Goal: Task Accomplishment & Management: Manage account settings

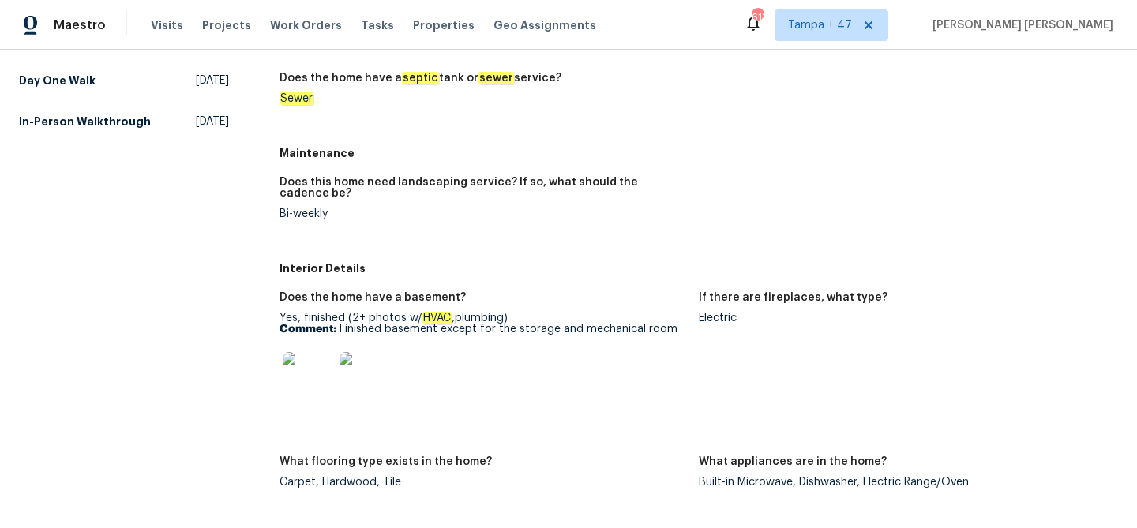
scroll to position [472, 0]
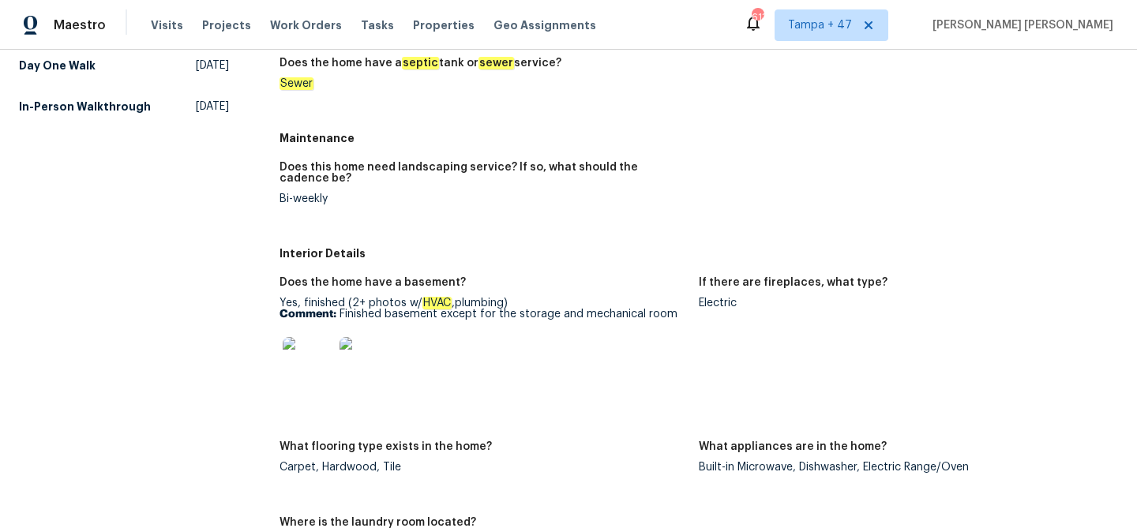
click at [309, 352] on img at bounding box center [308, 362] width 51 height 51
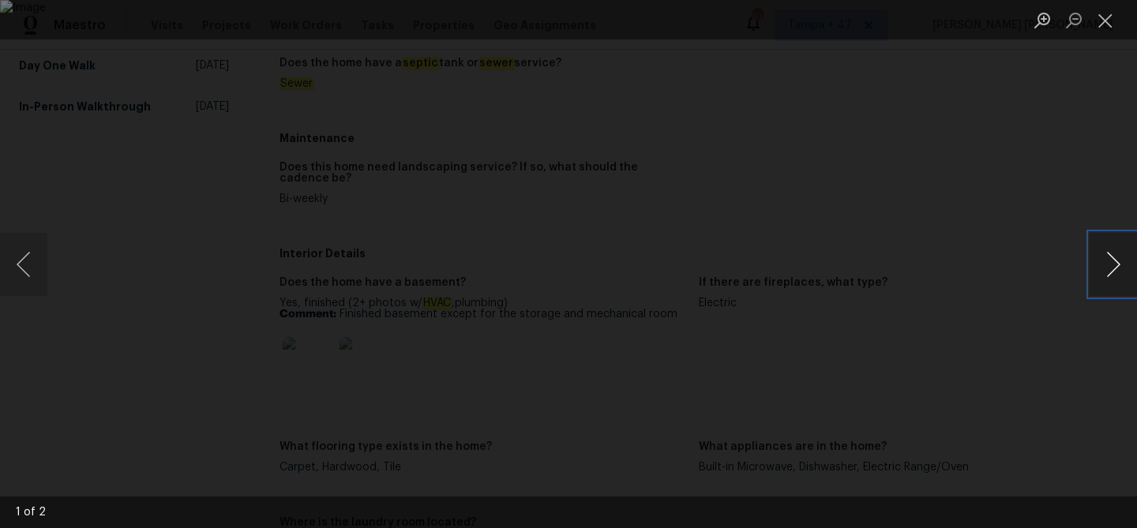
click at [1102, 274] on button "Next image" at bounding box center [1113, 264] width 47 height 63
click at [1058, 162] on div "Lightbox" at bounding box center [568, 264] width 1137 height 528
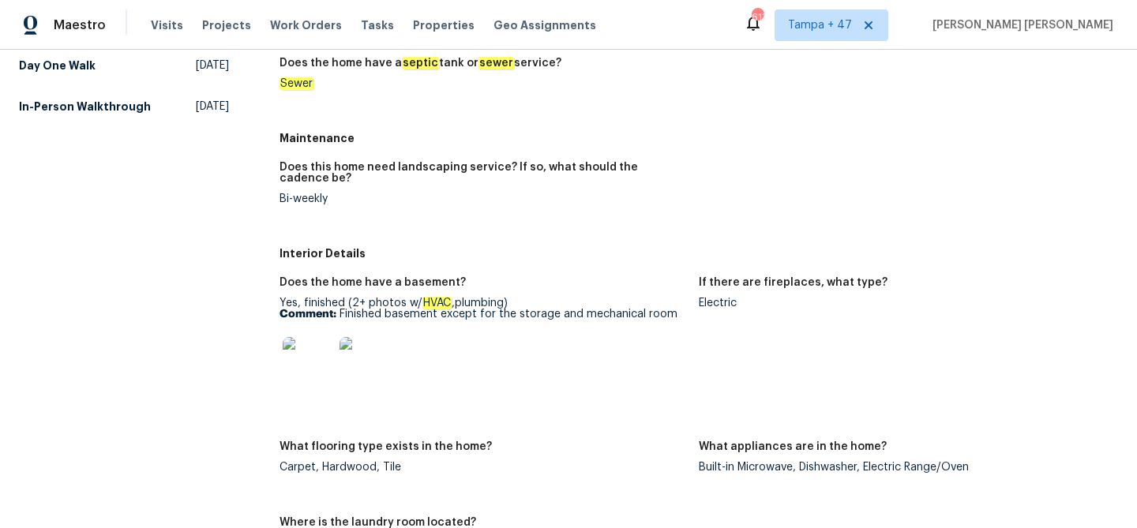
scroll to position [1679, 0]
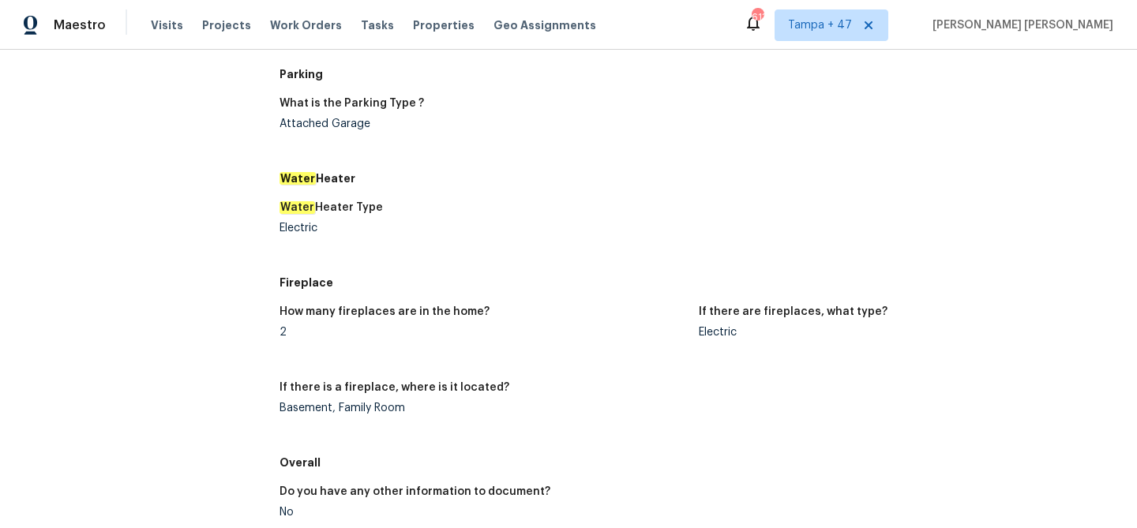
click at [298, 404] on div "Basement, Family Room" at bounding box center [482, 408] width 407 height 11
copy div "Basement"
drag, startPoint x: 336, startPoint y: 408, endPoint x: 403, endPoint y: 410, distance: 67.1
click at [403, 410] on div "Basement, Family Room" at bounding box center [482, 408] width 407 height 11
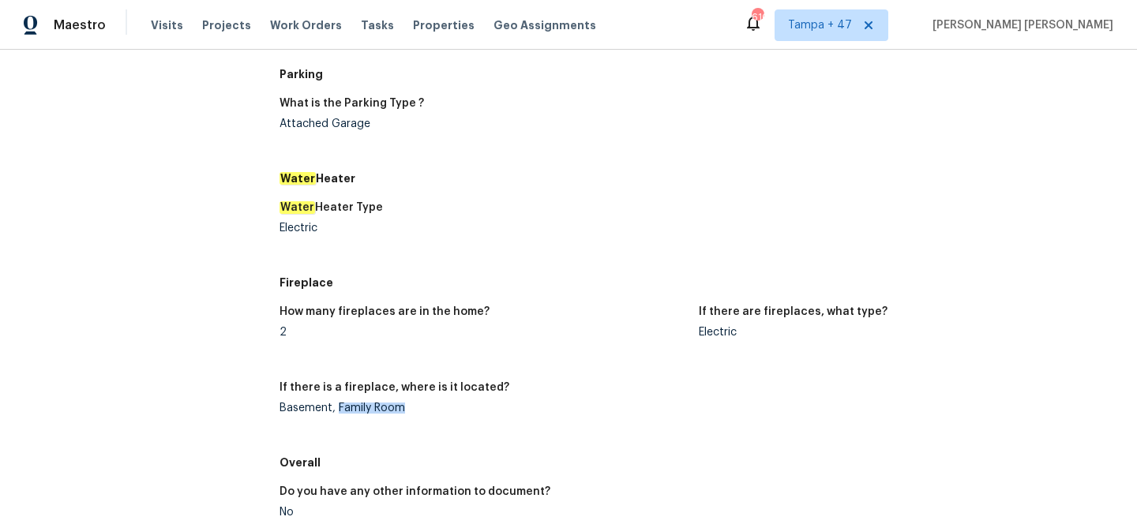
copy div "Family Room"
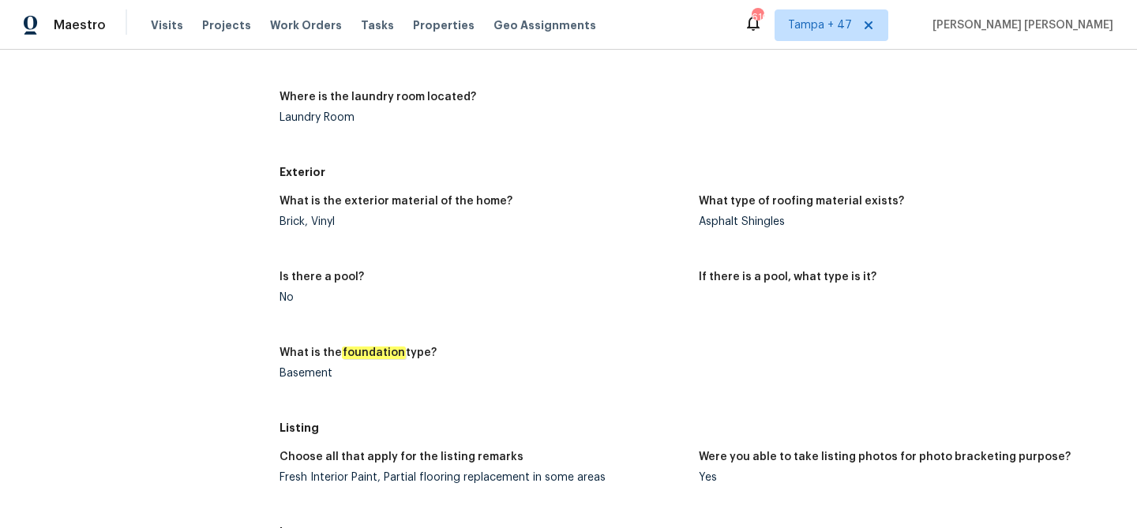
scroll to position [876, 0]
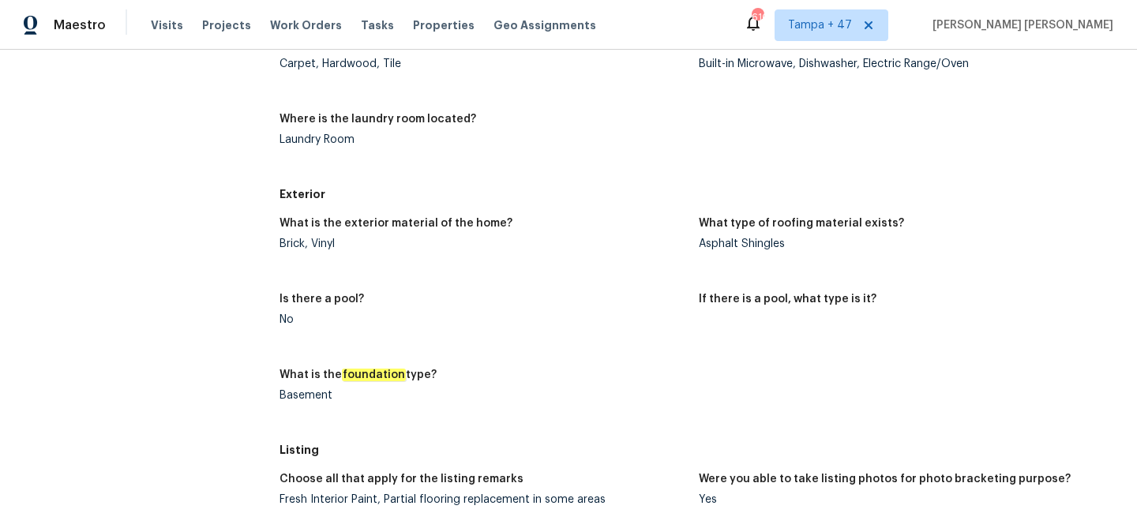
click at [152, 456] on div "All visits 31547 Sugar Maple Ct Foristell, MO 63348 Home details Other Visits Q…" at bounding box center [124, 373] width 210 height 2335
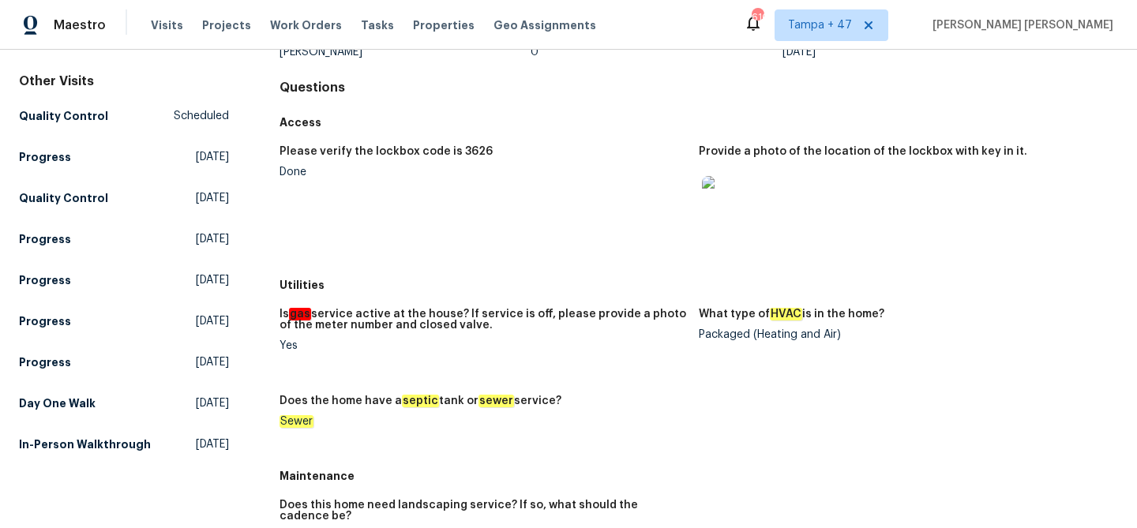
scroll to position [120, 0]
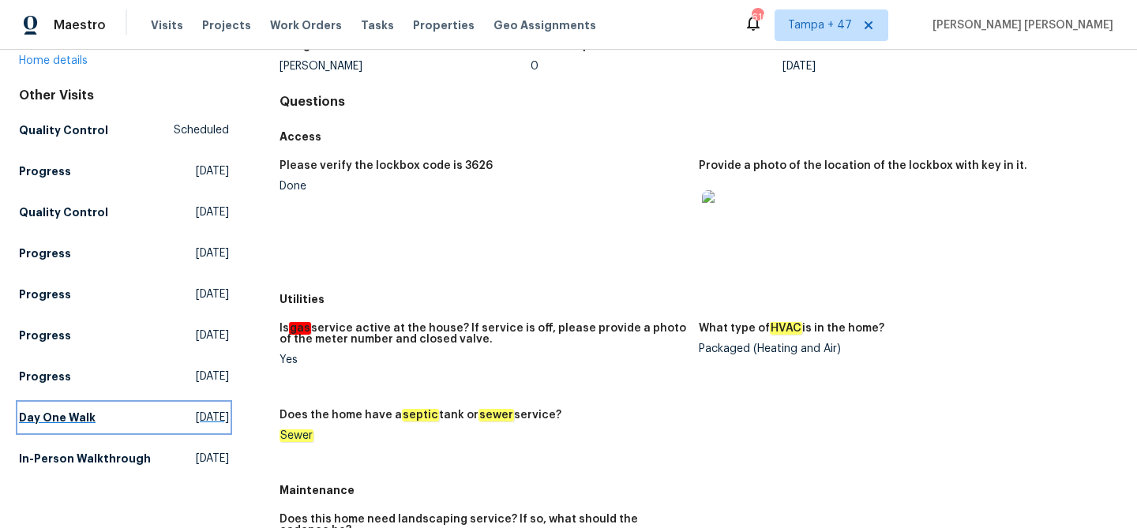
click at [85, 415] on h5 "Day One Walk" at bounding box center [57, 418] width 77 height 16
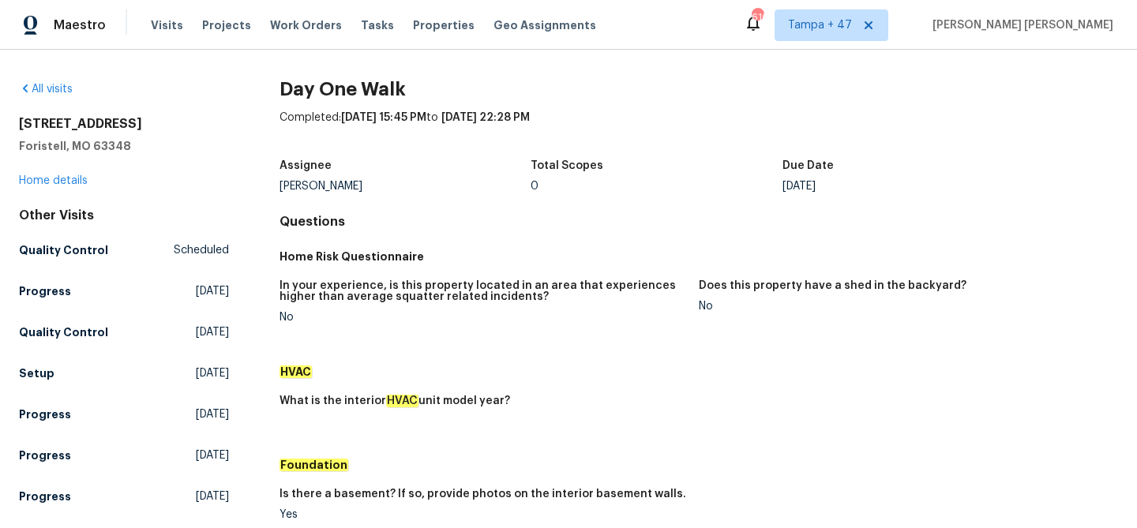
scroll to position [489, 0]
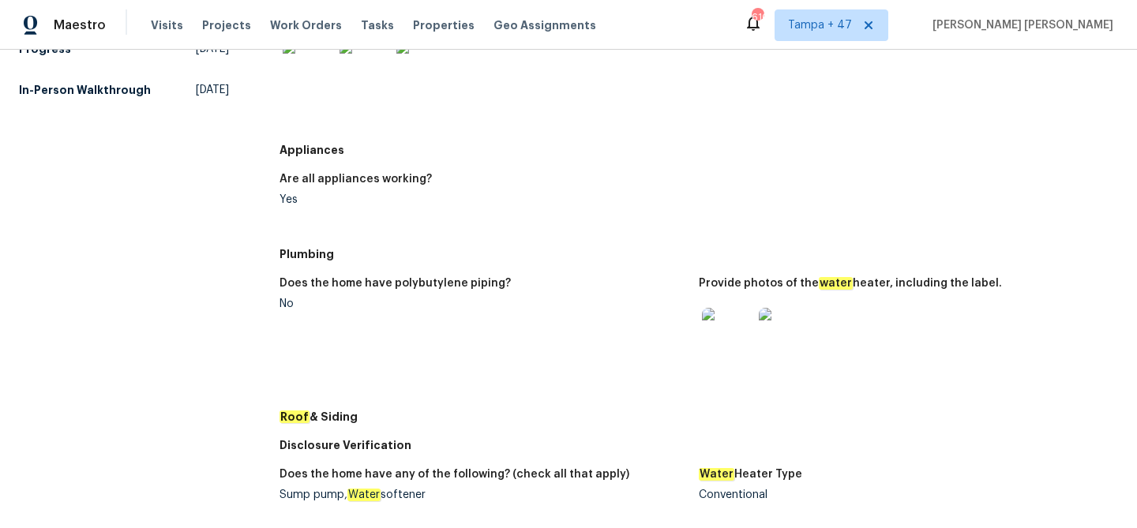
click at [702, 328] on img at bounding box center [727, 333] width 51 height 51
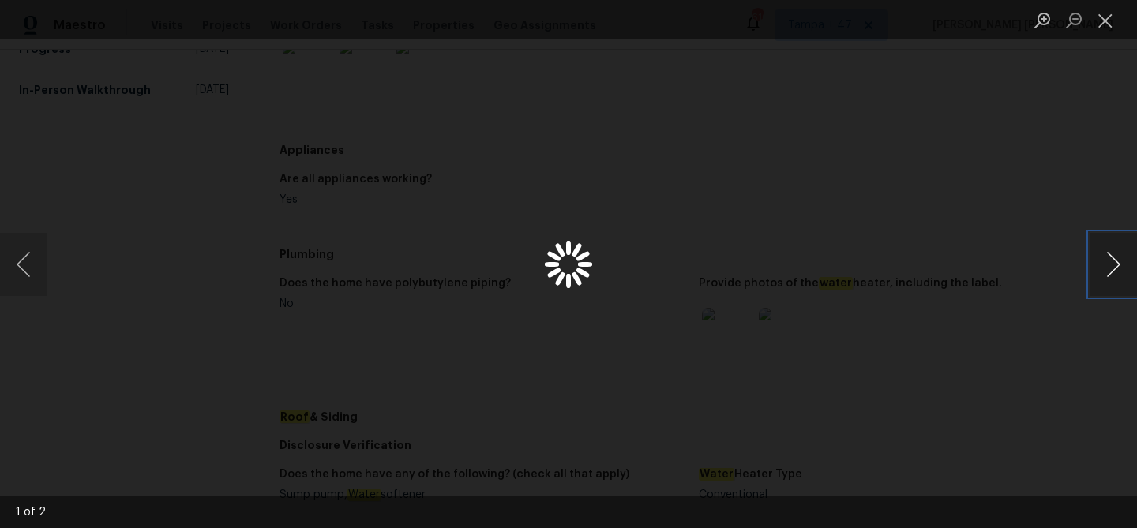
click at [1112, 265] on button "Next image" at bounding box center [1113, 264] width 47 height 63
click at [871, 306] on div "Lightbox" at bounding box center [568, 264] width 1137 height 528
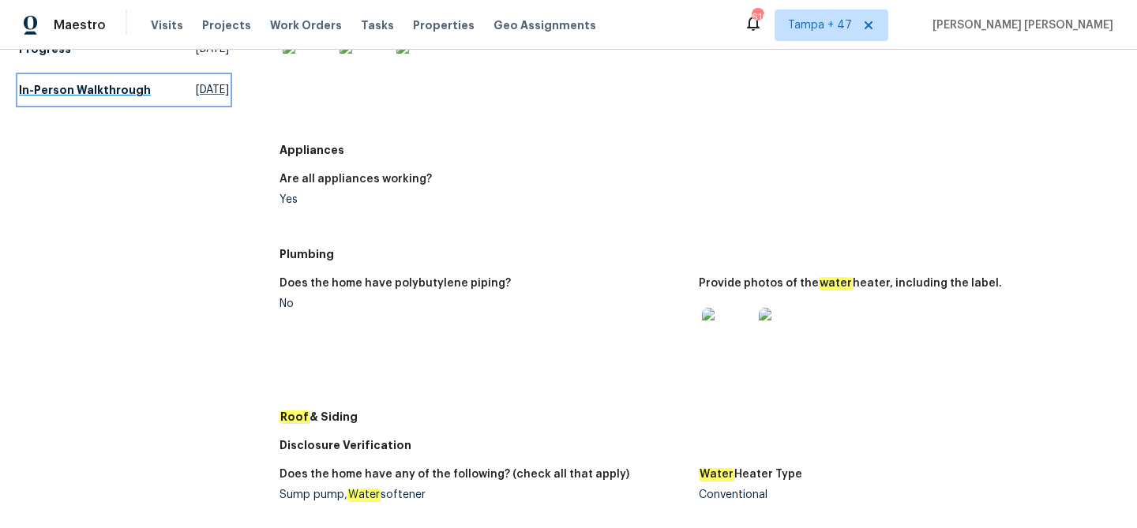
click at [74, 98] on h5 "In-Person Walkthrough" at bounding box center [85, 90] width 132 height 16
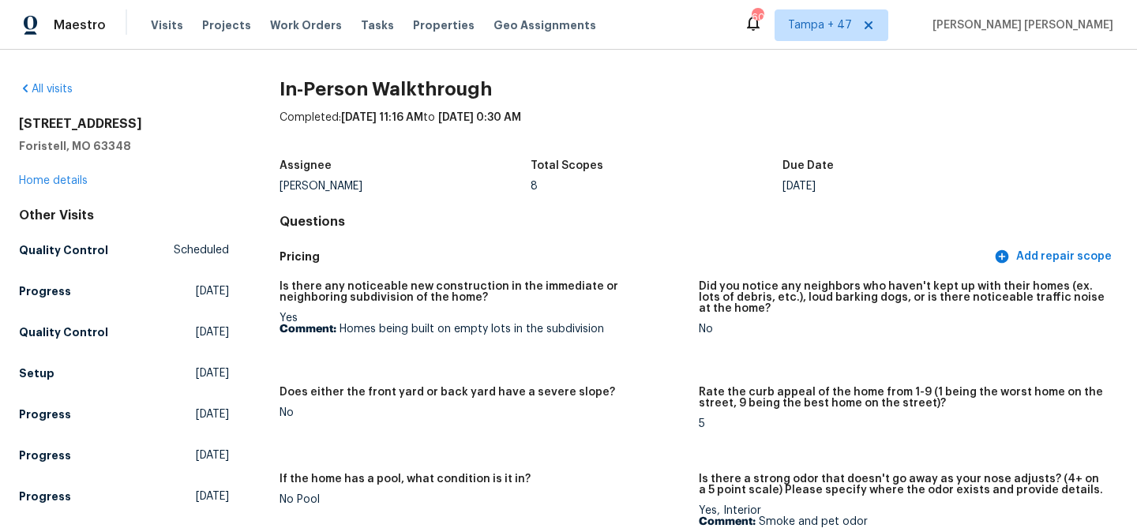
click at [43, 390] on div "Other Visits Quality Control Scheduled Progress Thu, Sep 25 2025 Quality Contro…" at bounding box center [124, 400] width 210 height 385
click at [52, 369] on link "Setup Wed, Sep 24 2025" at bounding box center [124, 373] width 210 height 28
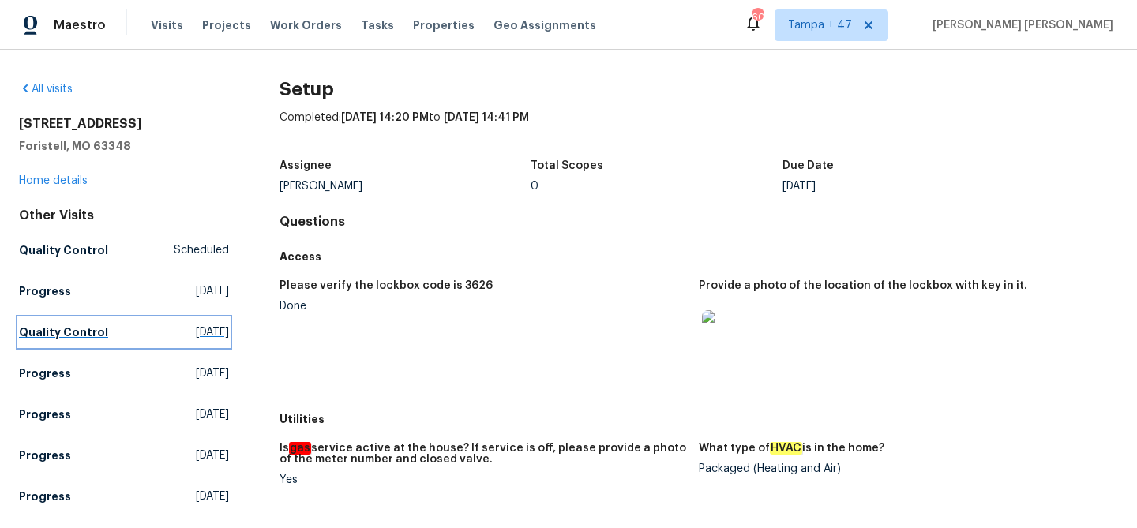
click at [72, 343] on link "Quality Control Wed, Sep 24 2025" at bounding box center [124, 332] width 210 height 28
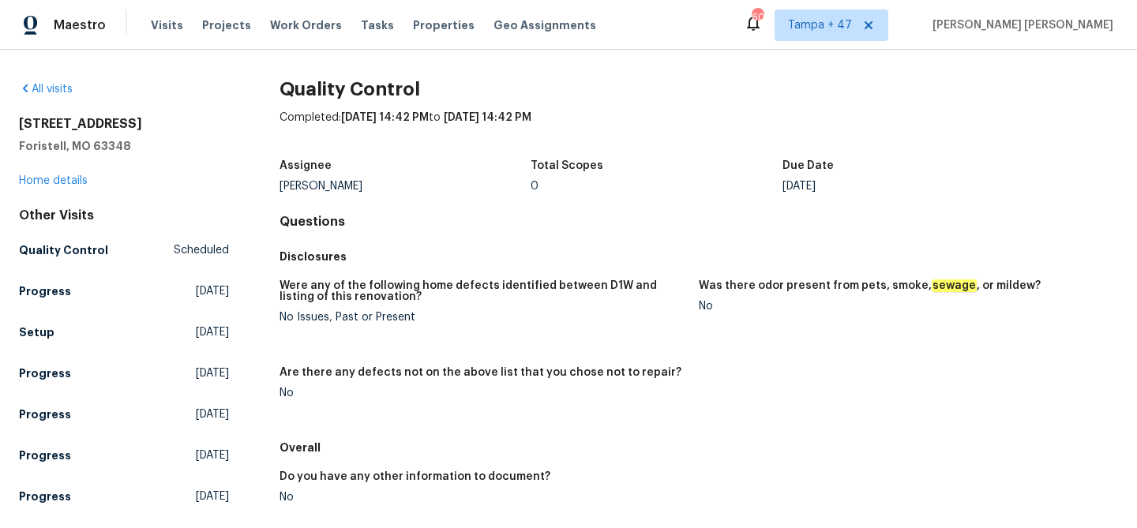
scroll to position [183, 0]
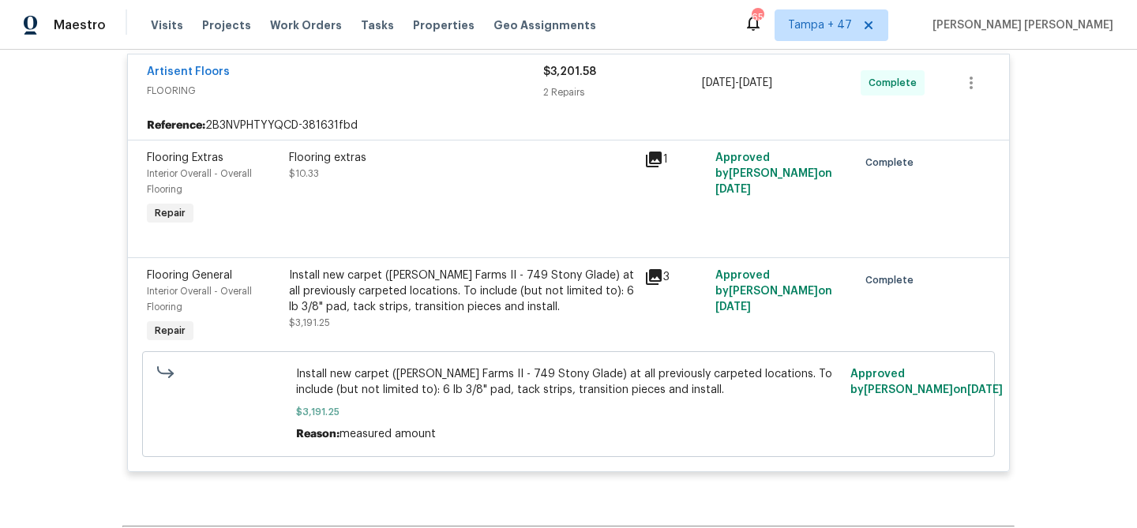
scroll to position [5793, 0]
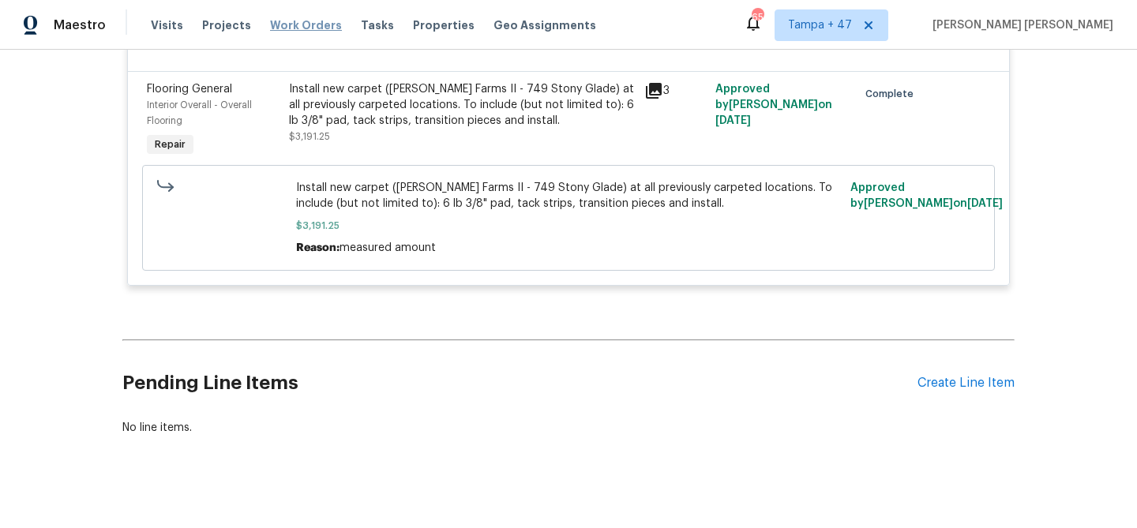
click at [298, 31] on span "Work Orders" at bounding box center [306, 25] width 72 height 16
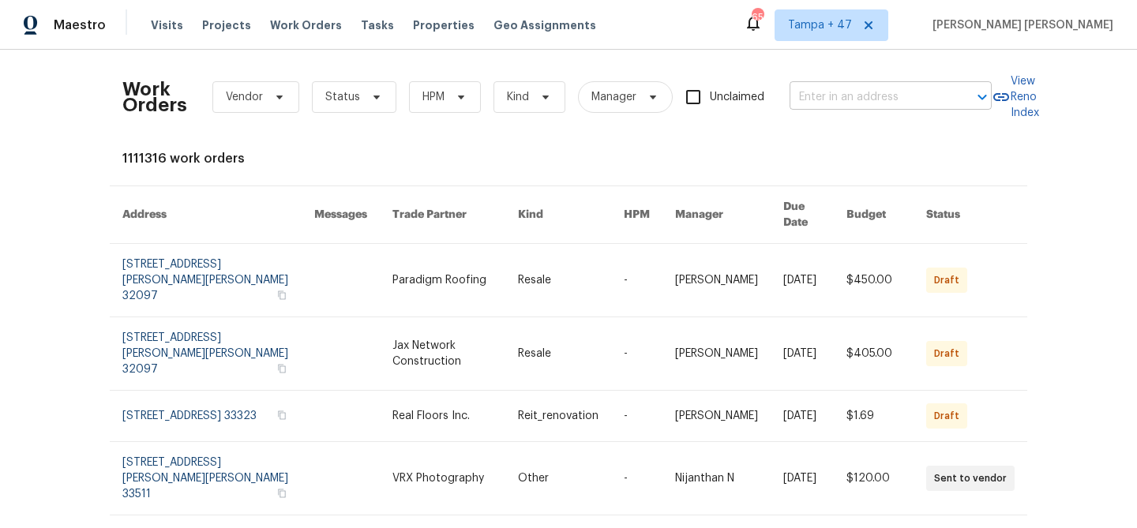
click at [853, 106] on input "text" at bounding box center [868, 97] width 158 height 24
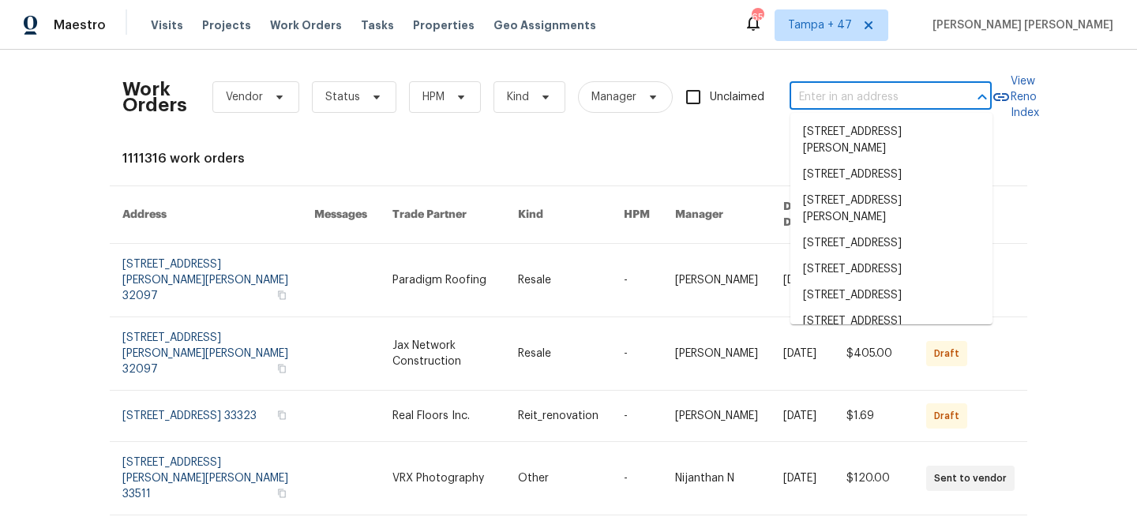
paste input "4690 Badlands Ct, Colorado Springs, CO 80922"
type input "4690 Badlands Ct, Colorado Springs, CO 80922"
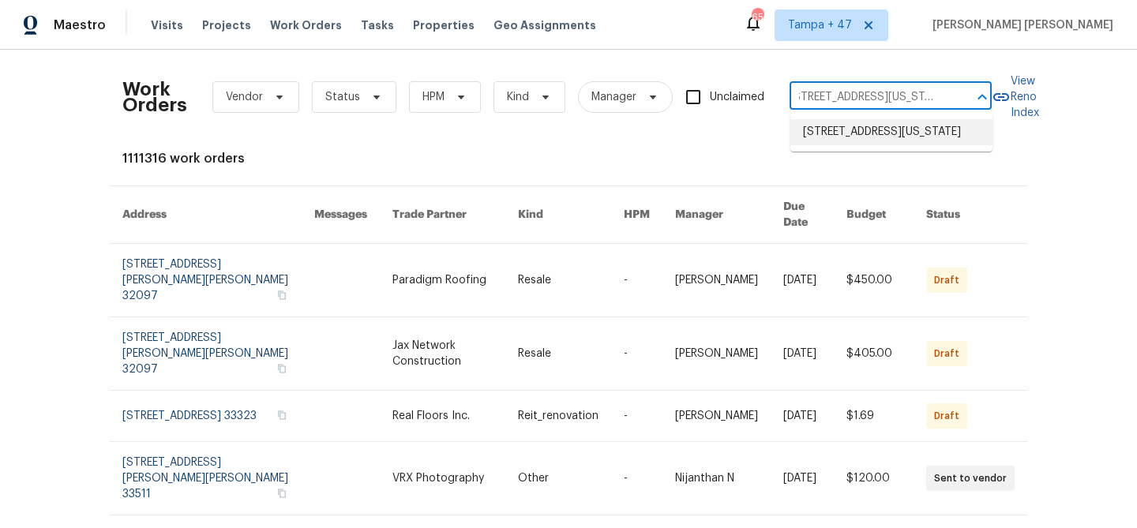
click at [858, 131] on li "4690 Badlands Ct, Colorado Springs, CO 80922" at bounding box center [891, 132] width 202 height 26
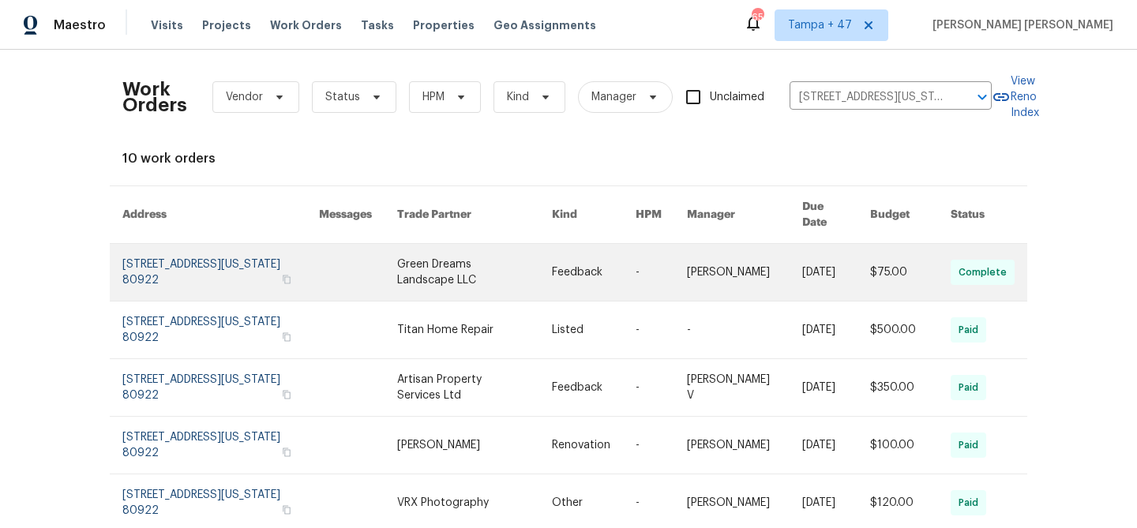
click at [857, 244] on link at bounding box center [836, 272] width 68 height 57
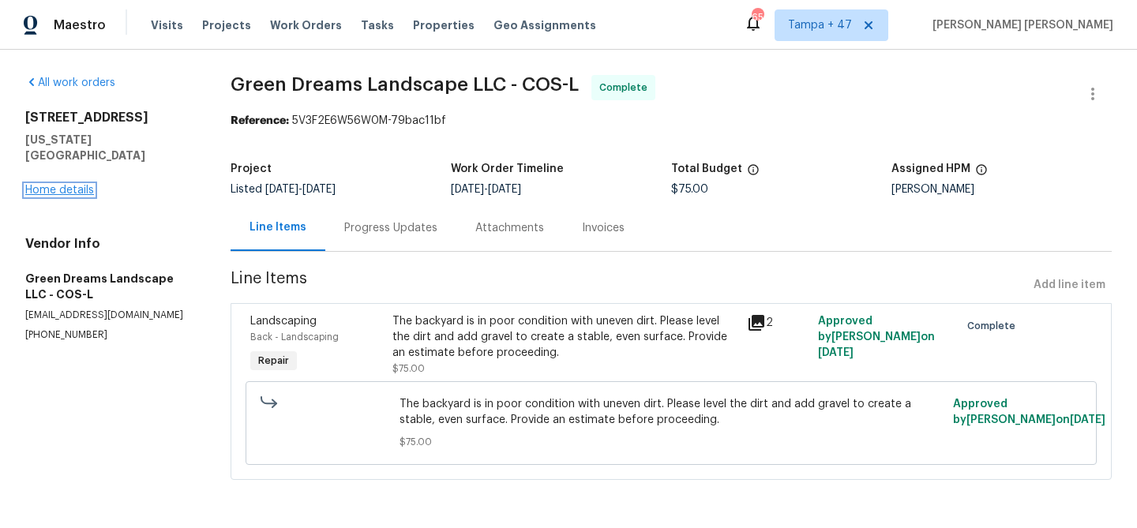
click at [55, 185] on link "Home details" at bounding box center [59, 190] width 69 height 11
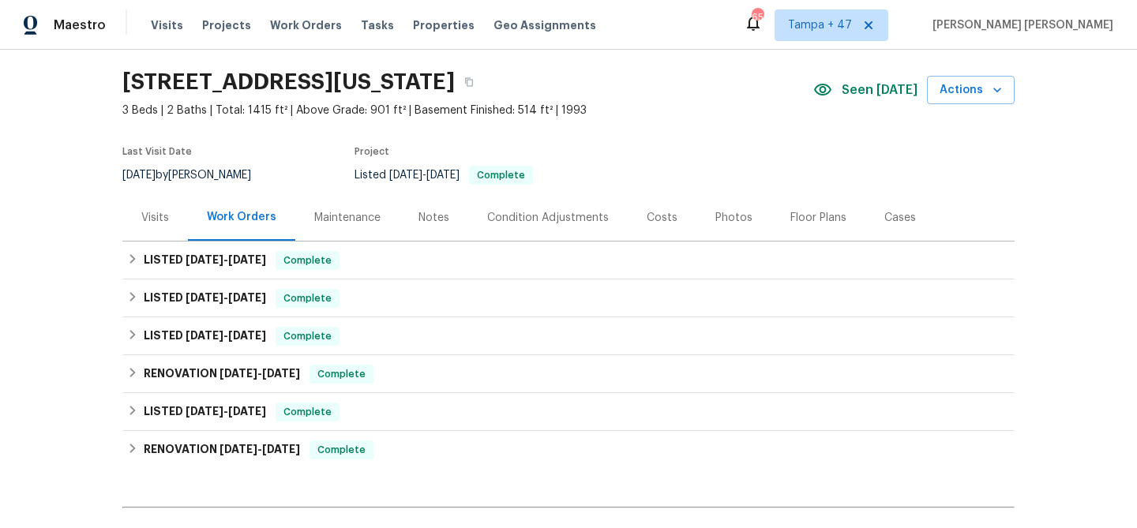
scroll to position [58, 0]
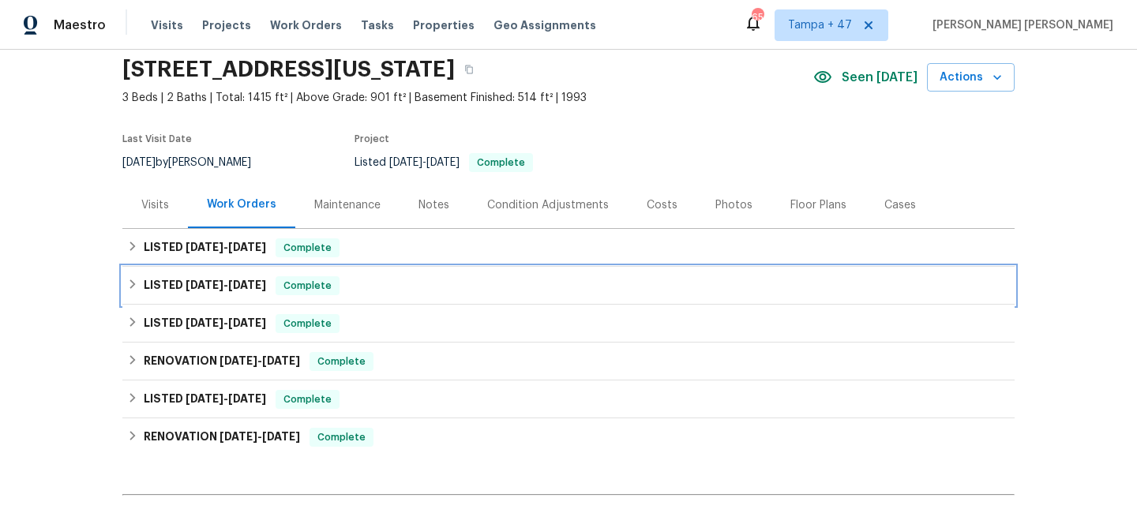
click at [347, 274] on div "LISTED 4/30/25 - 5/2/25 Complete" at bounding box center [568, 286] width 892 height 38
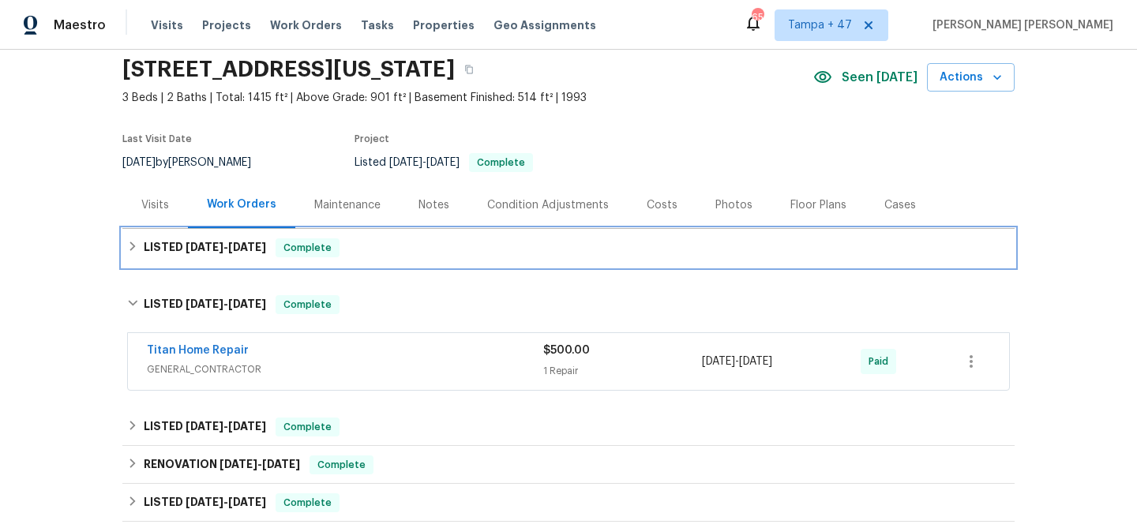
click at [369, 256] on div "LISTED 9/24/25 - 9/26/25 Complete" at bounding box center [568, 247] width 883 height 19
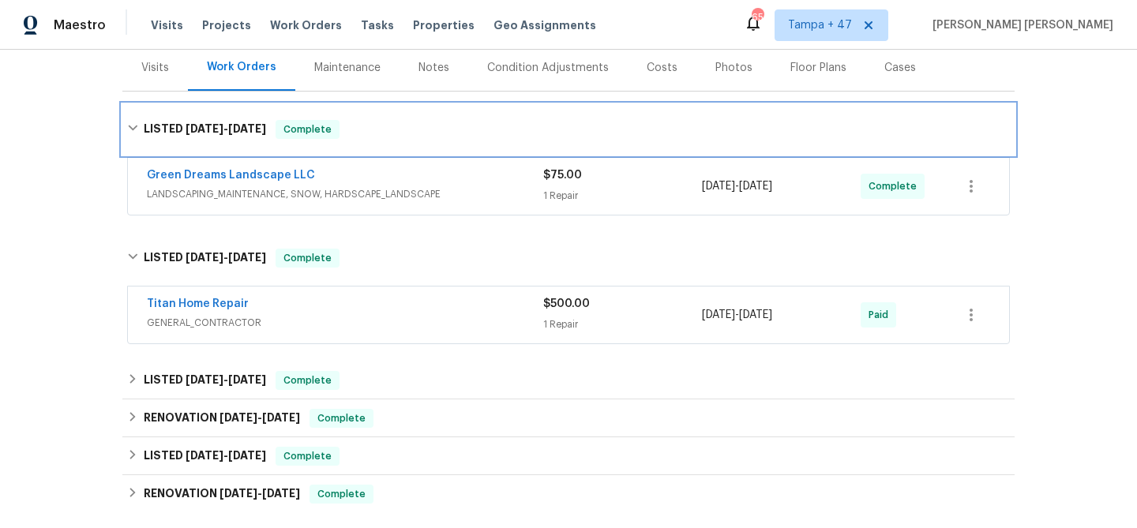
scroll to position [221, 0]
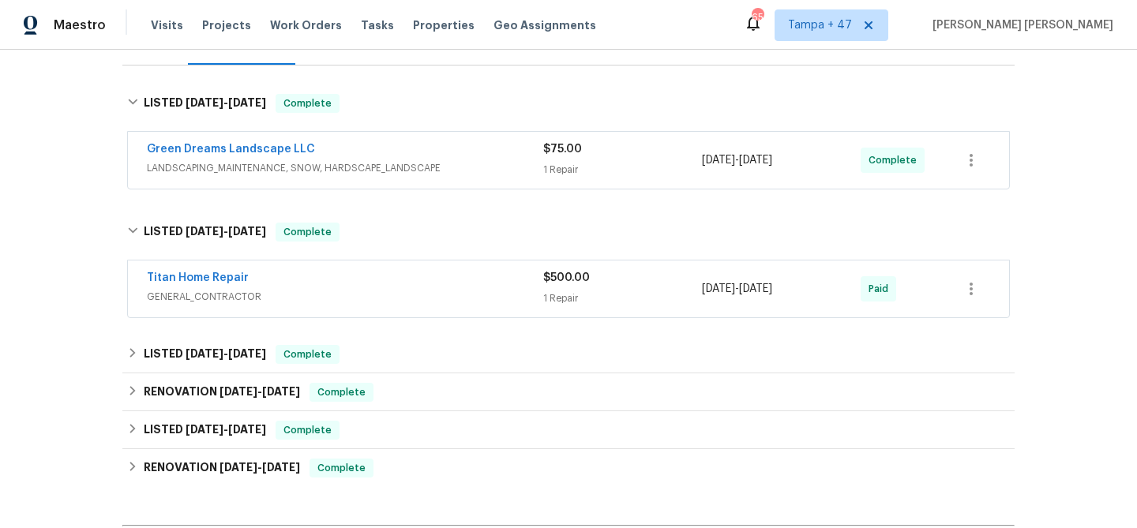
click at [414, 285] on div "Titan Home Repair" at bounding box center [345, 279] width 396 height 19
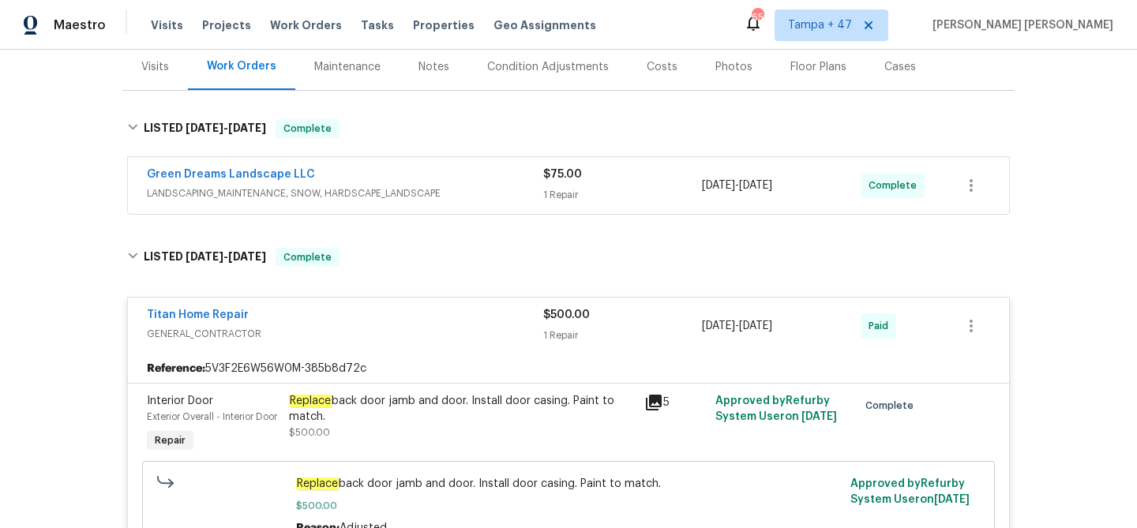
scroll to position [191, 0]
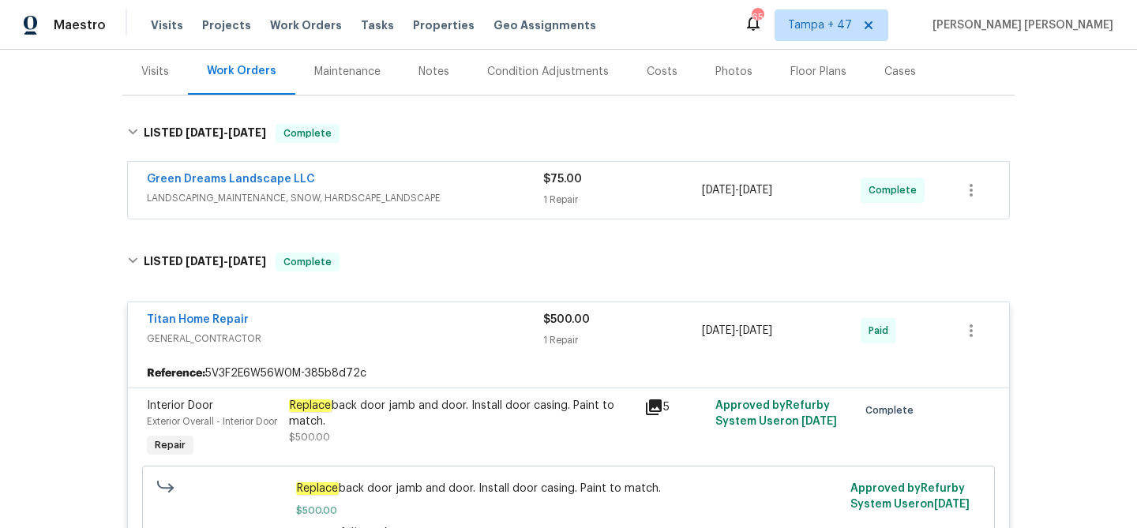
click at [492, 210] on div "Green Dreams Landscape LLC LANDSCAPING_MAINTENANCE, SNOW, HARDSCAPE_LANDSCAPE $…" at bounding box center [568, 190] width 881 height 57
click at [500, 200] on span "LANDSCAPING_MAINTENANCE, SNOW, HARDSCAPE_LANDSCAPE" at bounding box center [345, 198] width 396 height 16
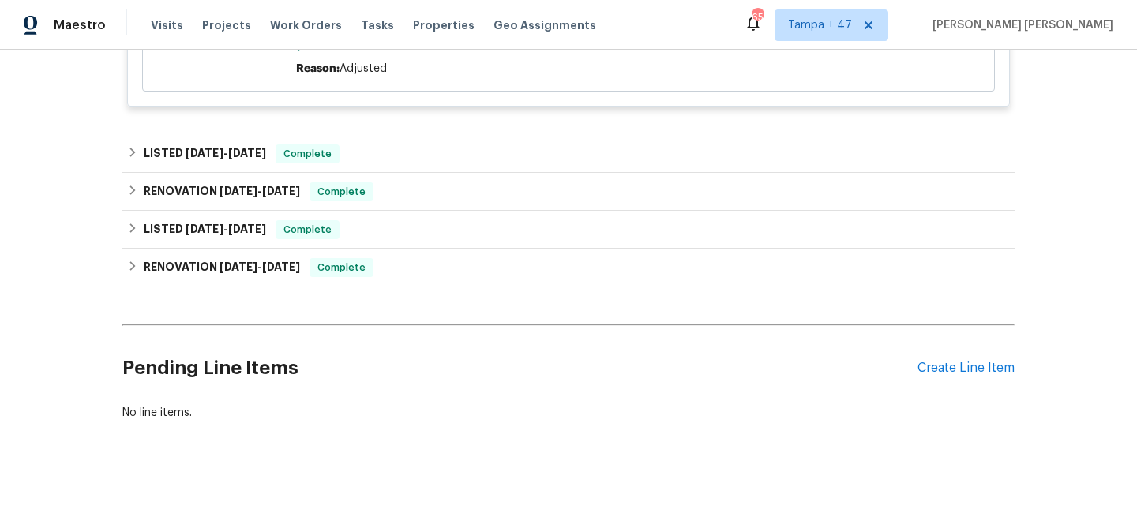
scroll to position [0, 0]
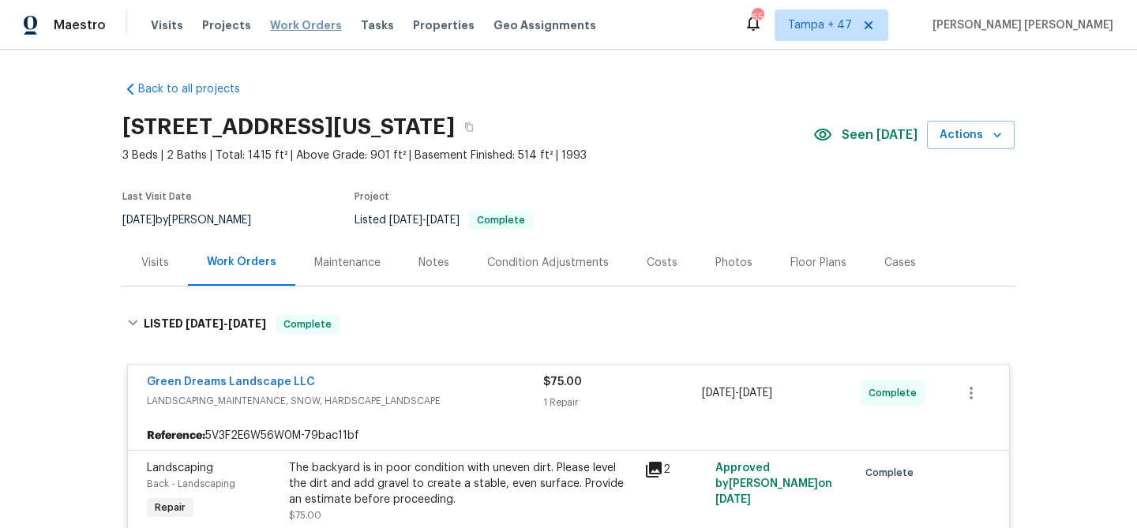
click at [309, 26] on span "Work Orders" at bounding box center [306, 25] width 72 height 16
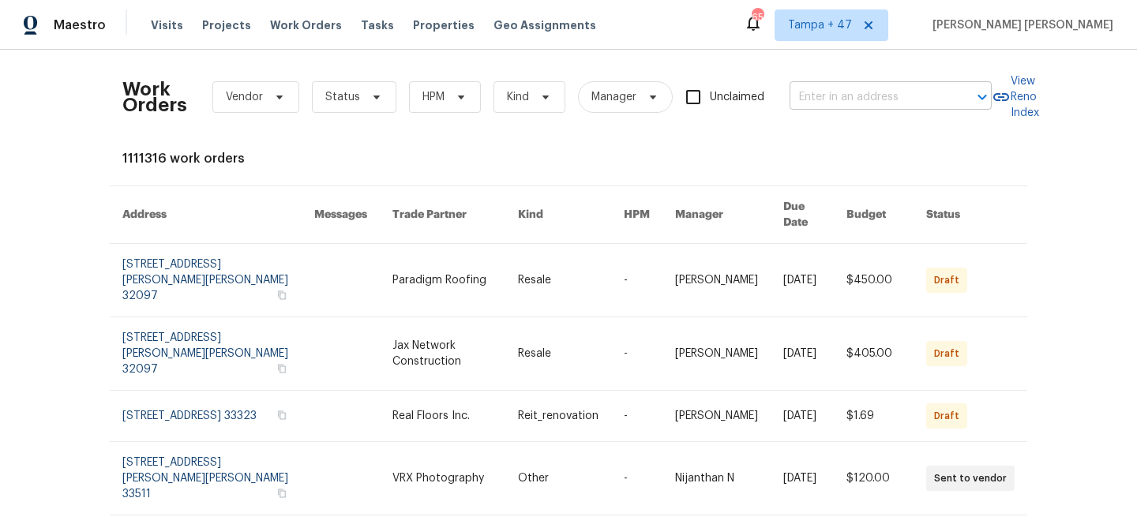
click at [942, 94] on input "text" at bounding box center [868, 97] width 158 height 24
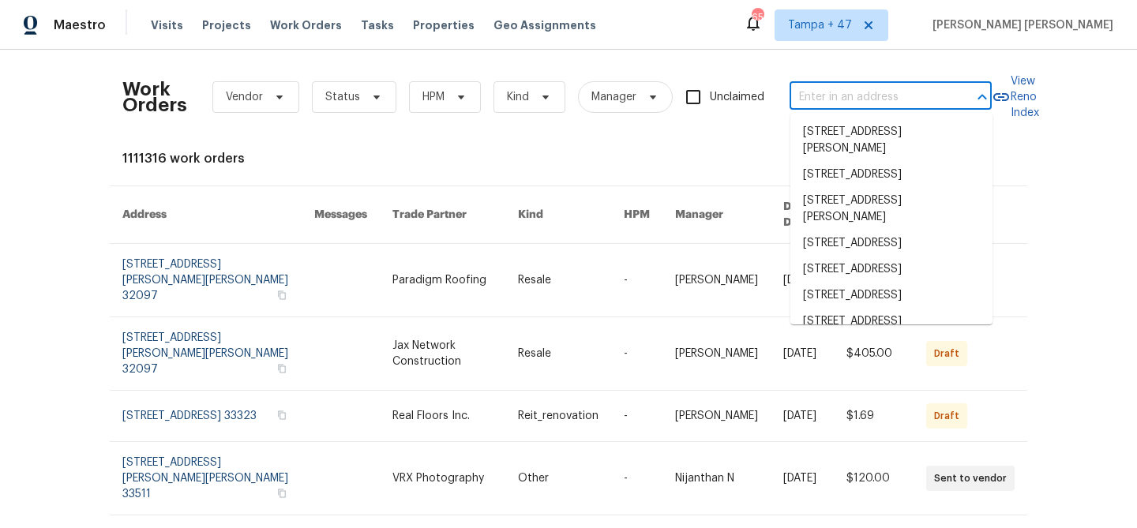
paste input "5617 220th St N, Forest Lake, MN 55025"
type input "5617 220th St N, Forest Lake, MN 55025"
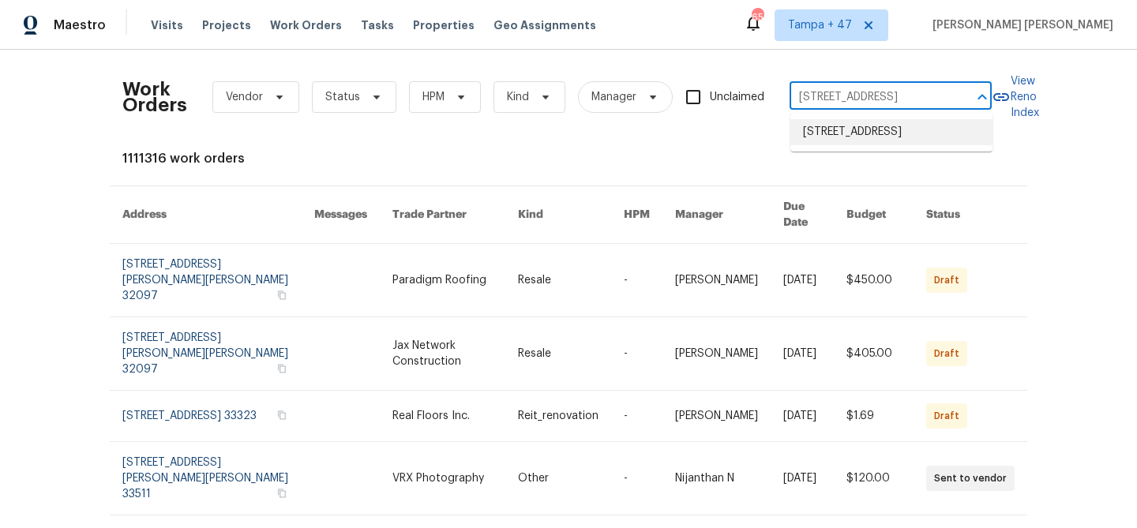
click at [906, 129] on li "5617 220th St N, Forest Lake, MN 55025" at bounding box center [891, 132] width 202 height 26
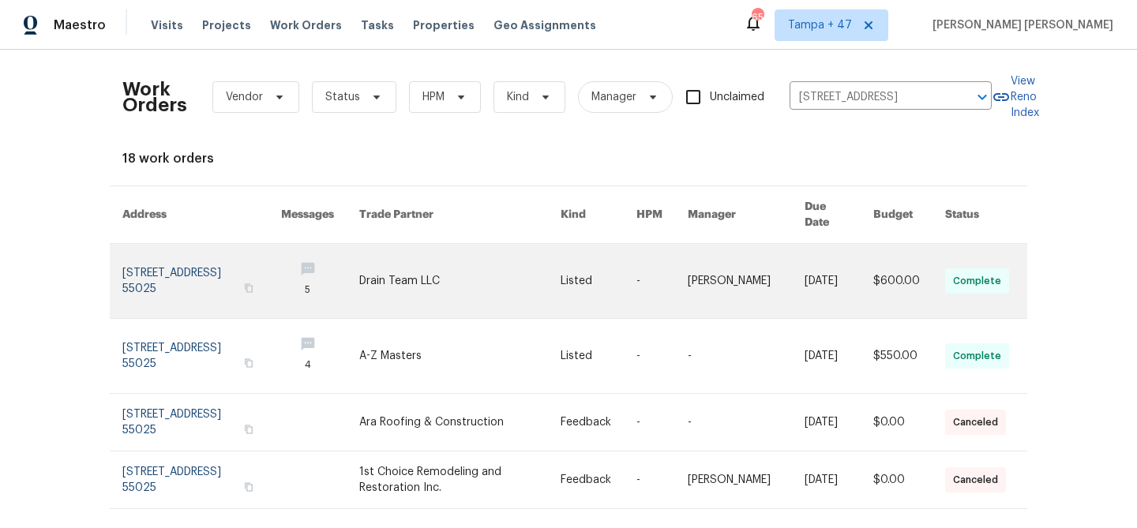
click at [819, 252] on link at bounding box center [838, 281] width 69 height 74
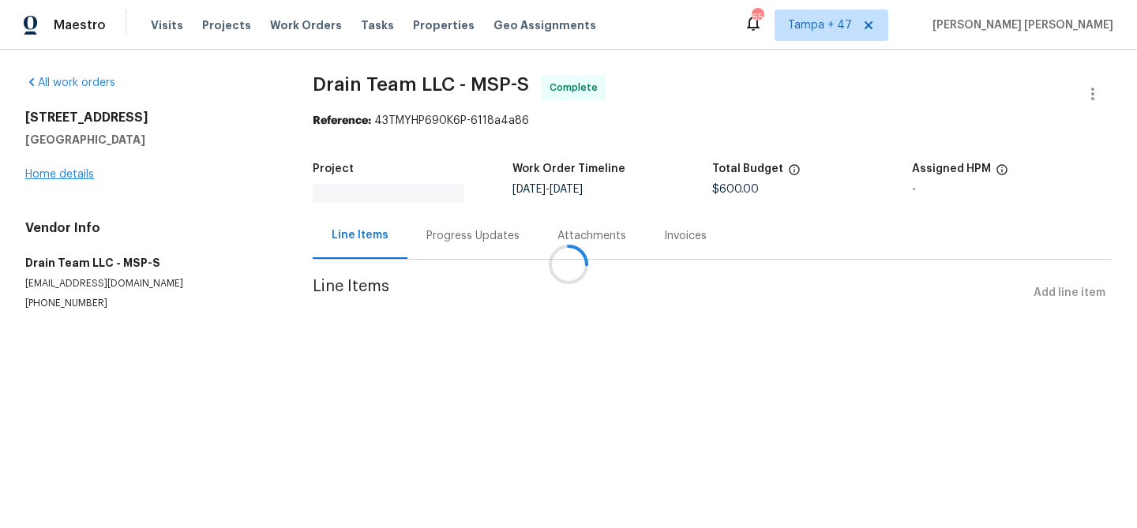
click at [76, 171] on div at bounding box center [568, 264] width 1137 height 528
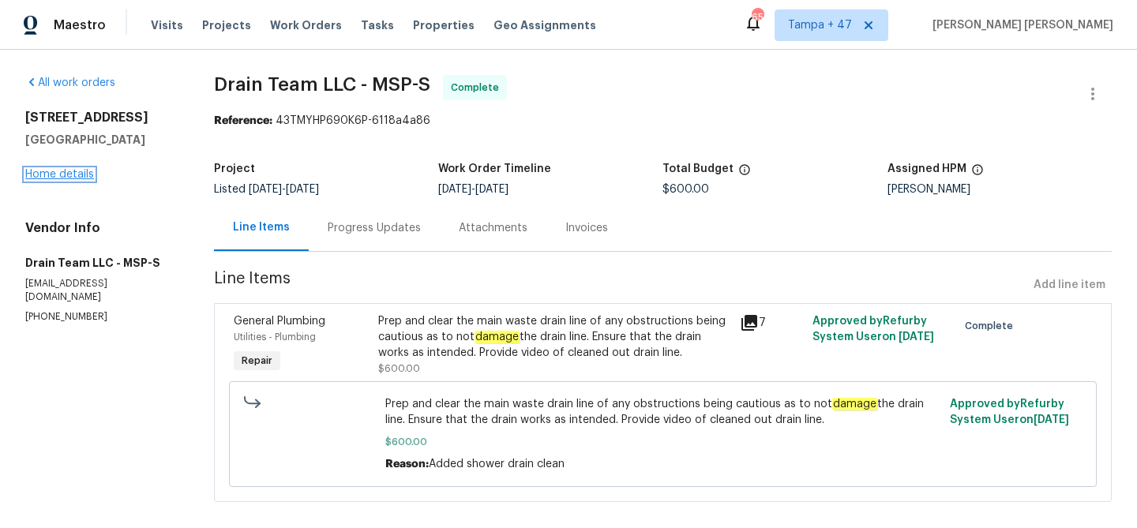
click at [68, 175] on link "Home details" at bounding box center [59, 174] width 69 height 11
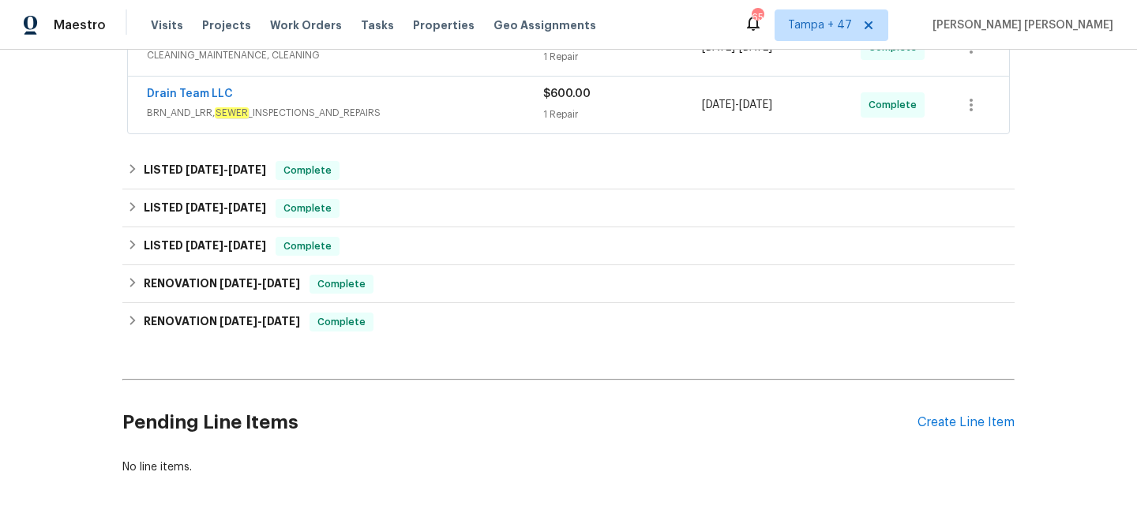
scroll to position [393, 0]
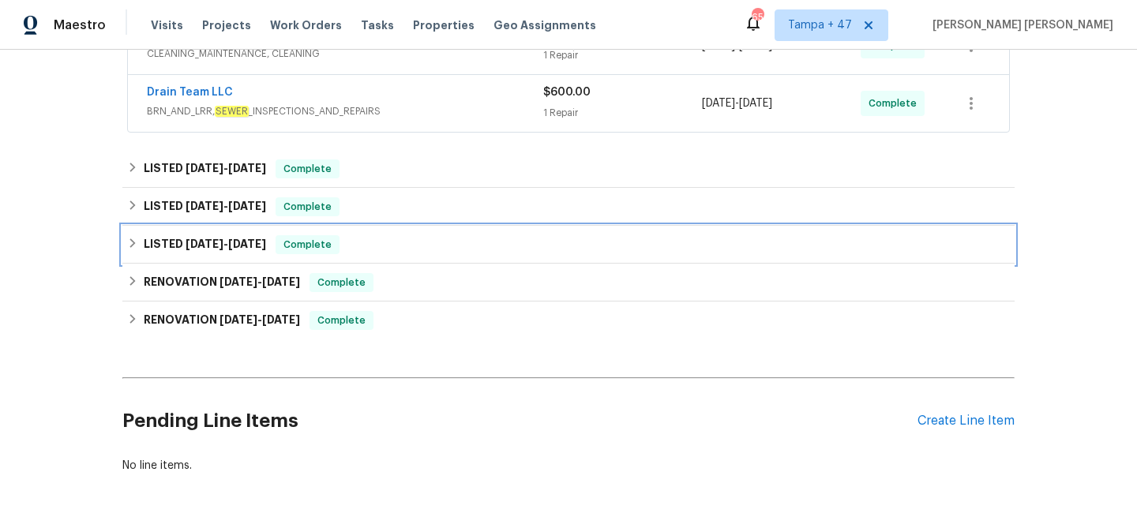
click at [283, 248] on div "LISTED 5/24/25 - 5/26/25 Complete" at bounding box center [568, 244] width 883 height 19
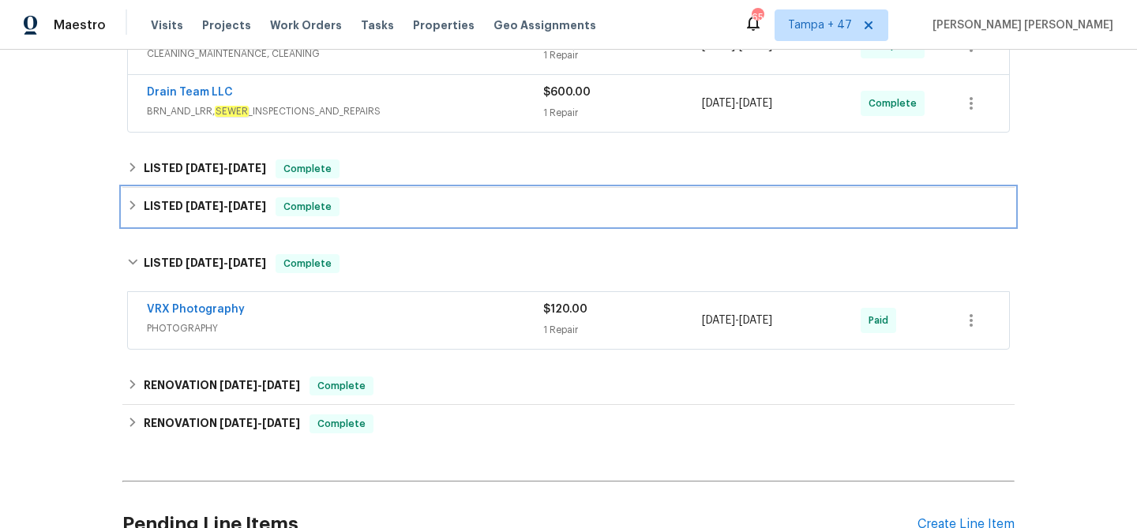
click at [313, 201] on span "Complete" at bounding box center [307, 207] width 61 height 16
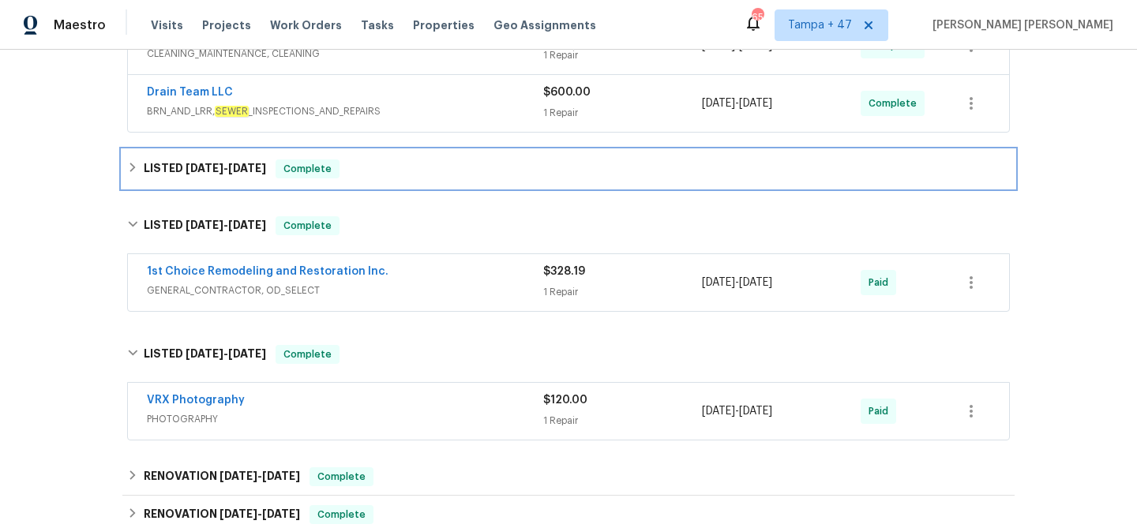
click at [338, 164] on span "Complete" at bounding box center [307, 169] width 61 height 16
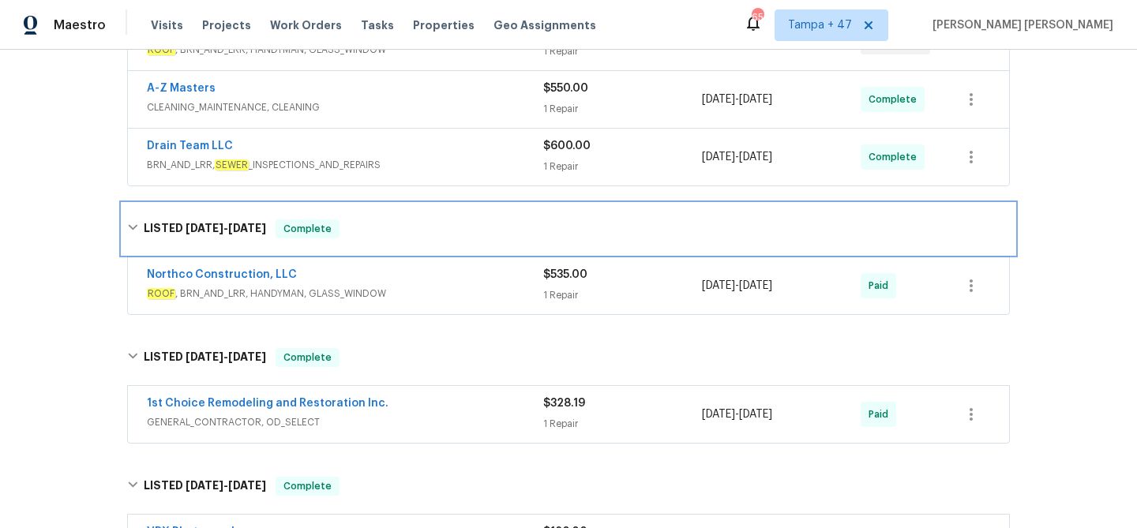
scroll to position [284, 0]
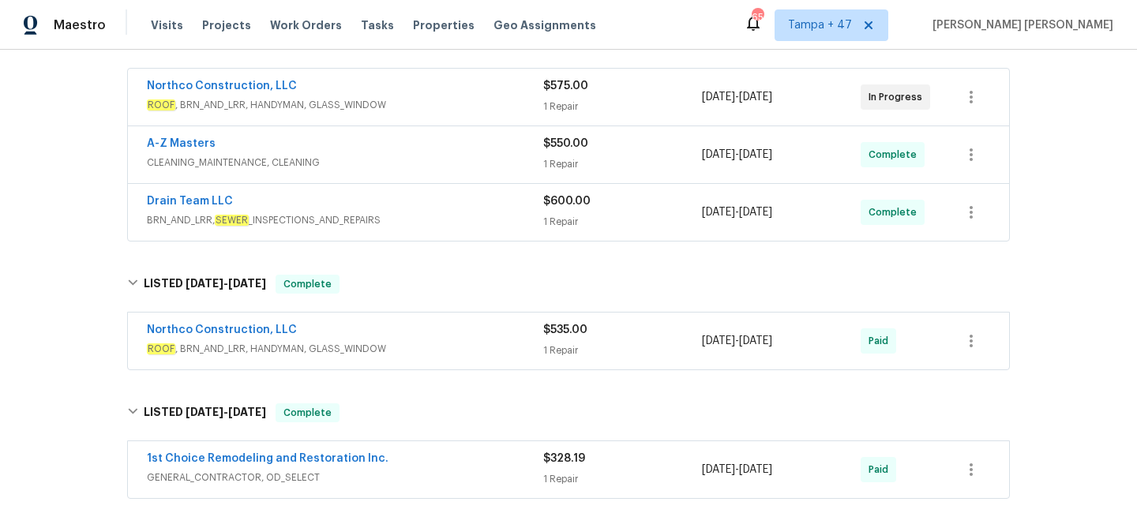
click at [434, 212] on span "BRN_AND_LRR, SEWER _INSPECTIONS_AND_REPAIRS" at bounding box center [345, 220] width 396 height 16
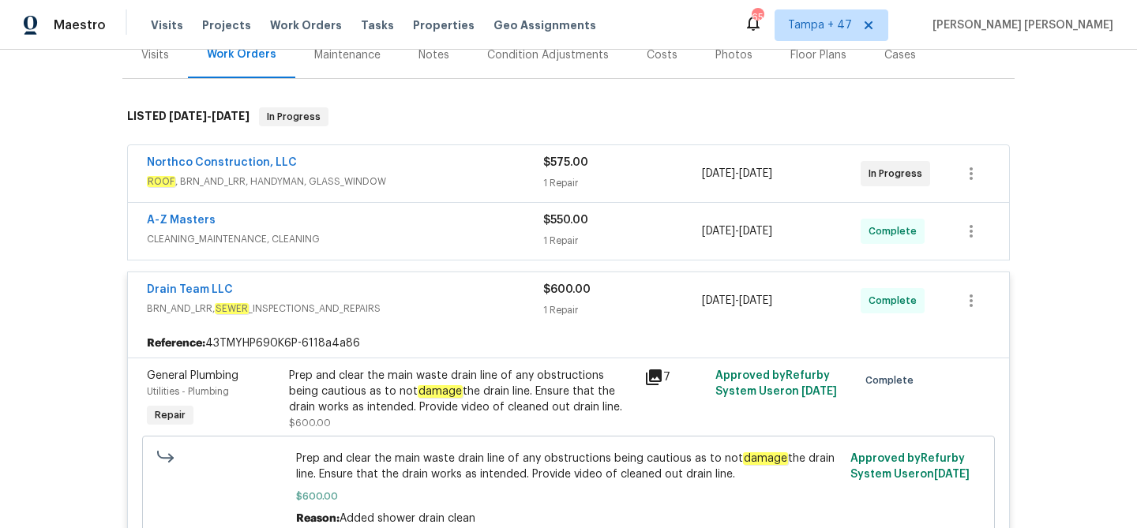
scroll to position [212, 0]
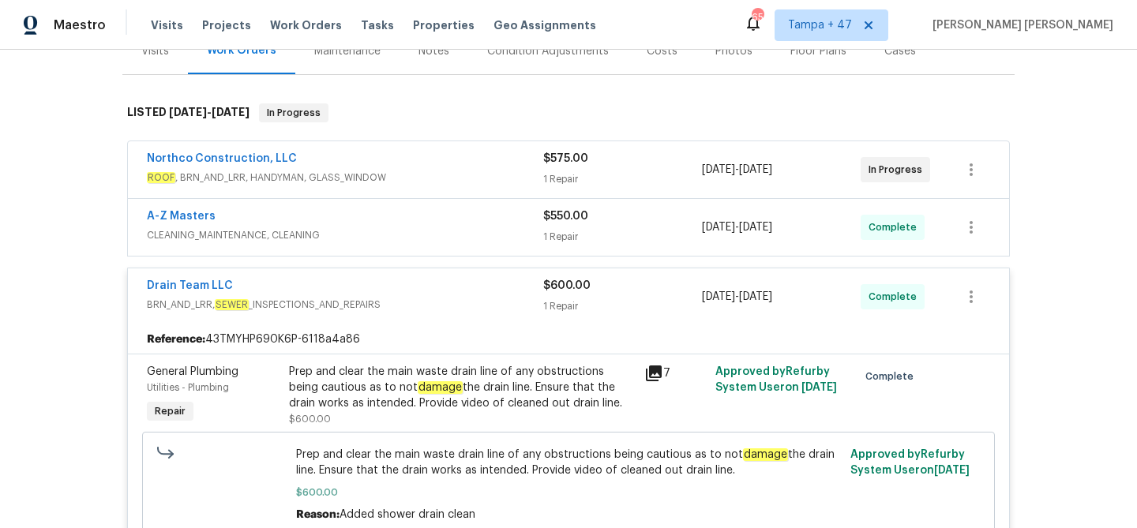
click at [434, 212] on div "A-Z Masters" at bounding box center [345, 217] width 396 height 19
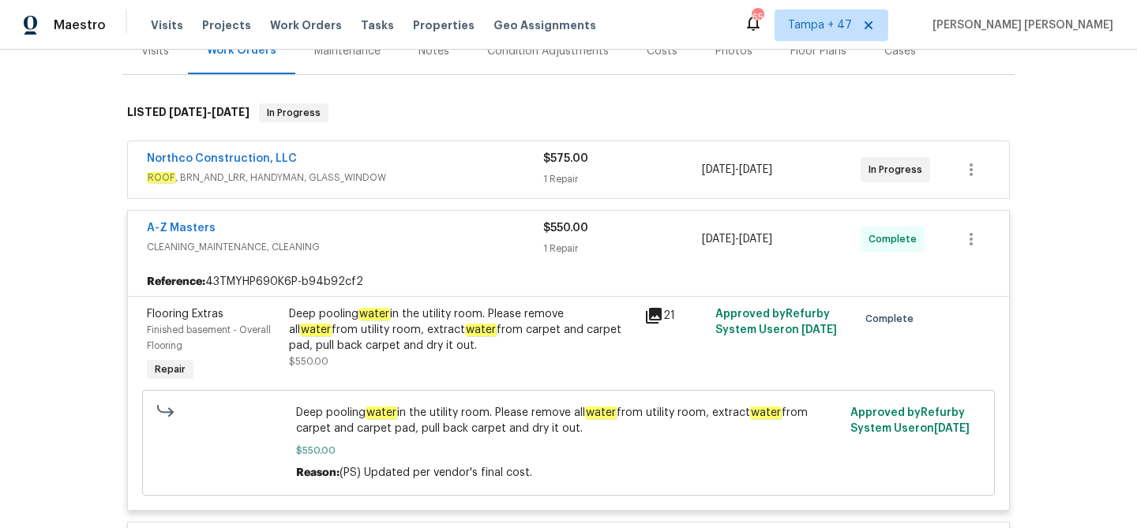
click at [486, 162] on div "Northco Construction, LLC" at bounding box center [345, 160] width 396 height 19
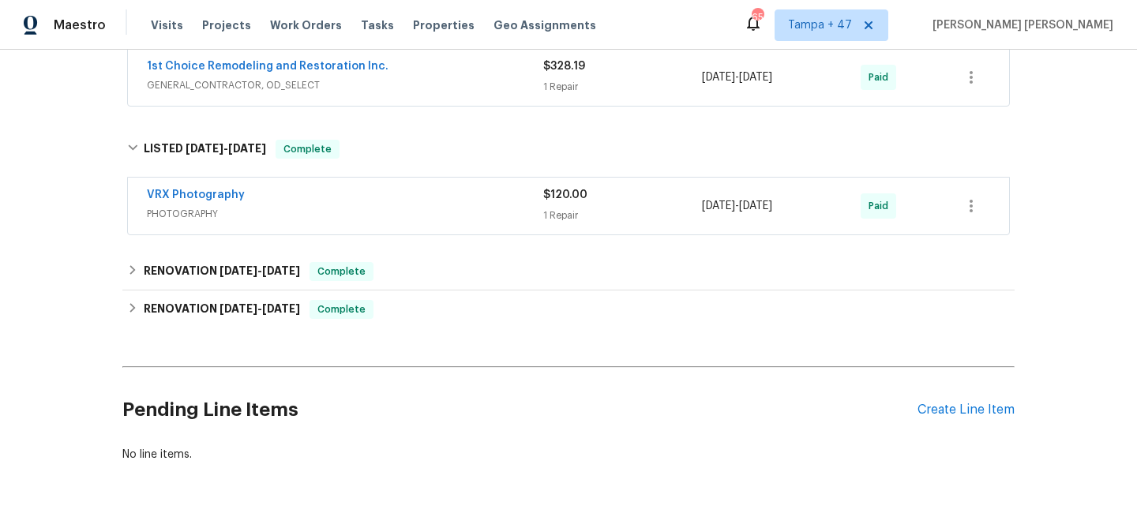
click at [497, 214] on span "PHOTOGRAPHY" at bounding box center [345, 214] width 396 height 16
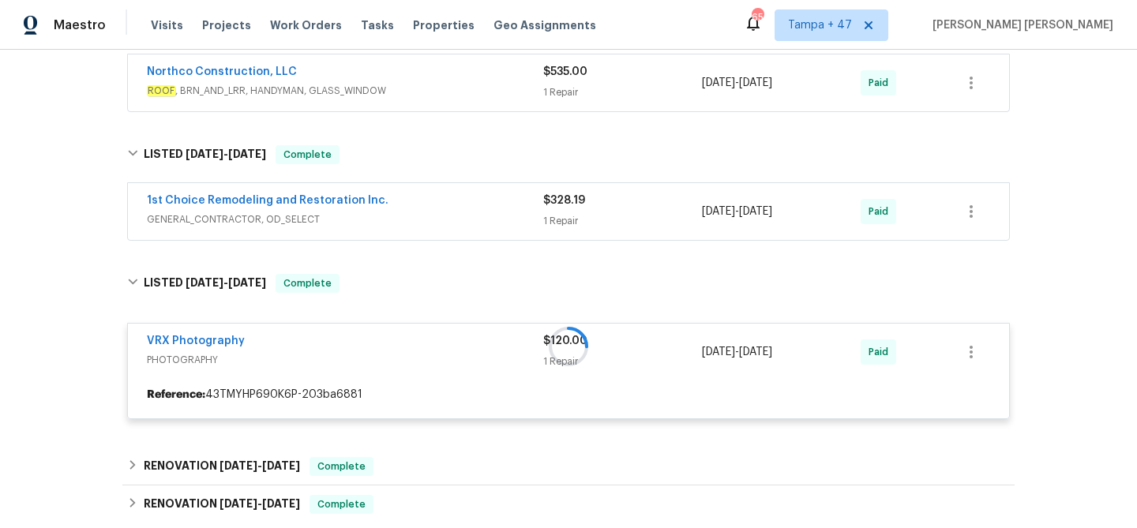
click at [504, 204] on div "1st Choice Remodeling and Restoration Inc." at bounding box center [345, 202] width 396 height 19
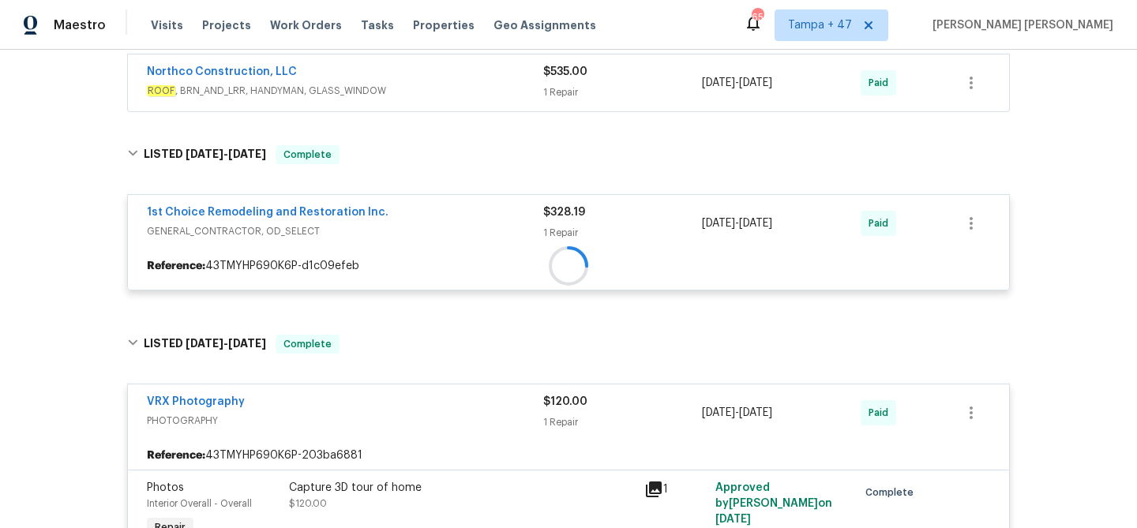
scroll to position [1274, 0]
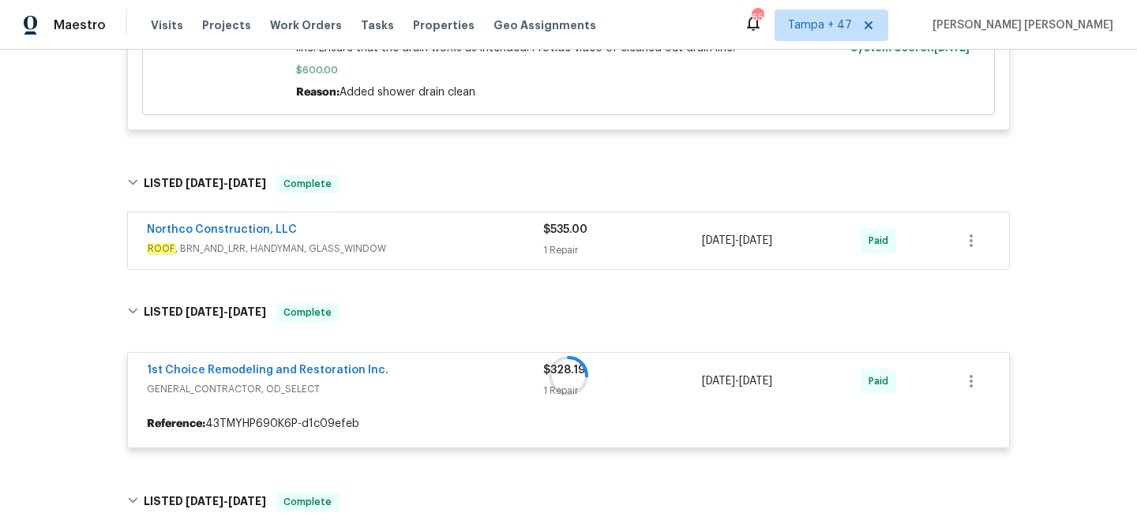
click at [501, 234] on div "Northco Construction, LLC" at bounding box center [345, 231] width 396 height 19
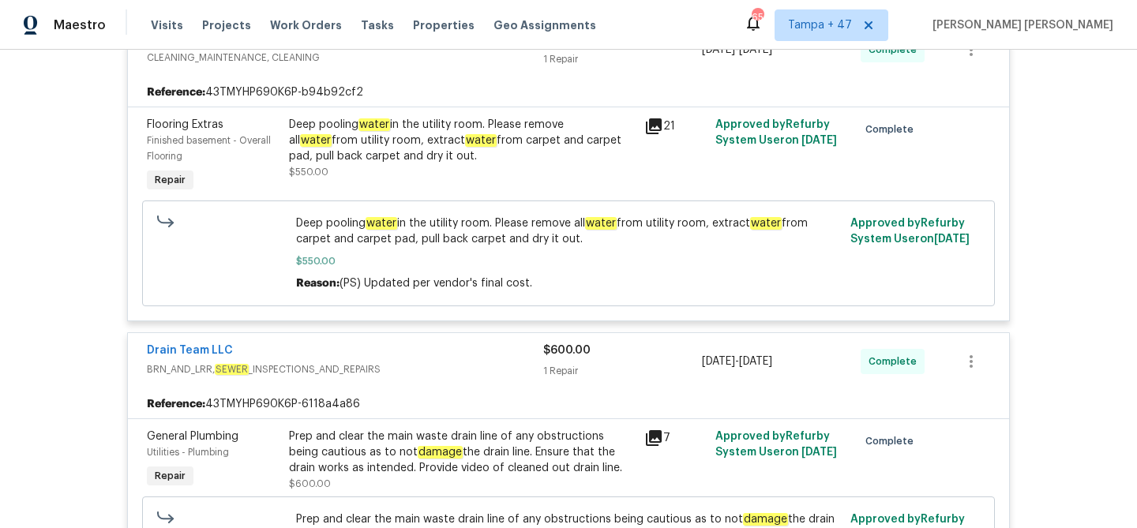
scroll to position [765, 0]
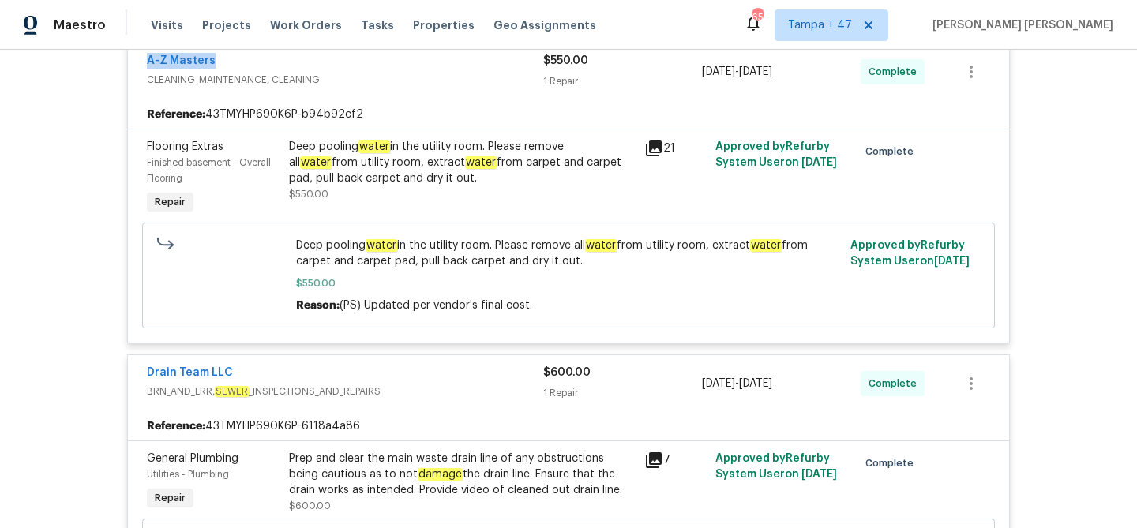
click at [390, 186] on div "Deep pooling water in the utility room. Please remove all water from utility ro…" at bounding box center [462, 162] width 346 height 47
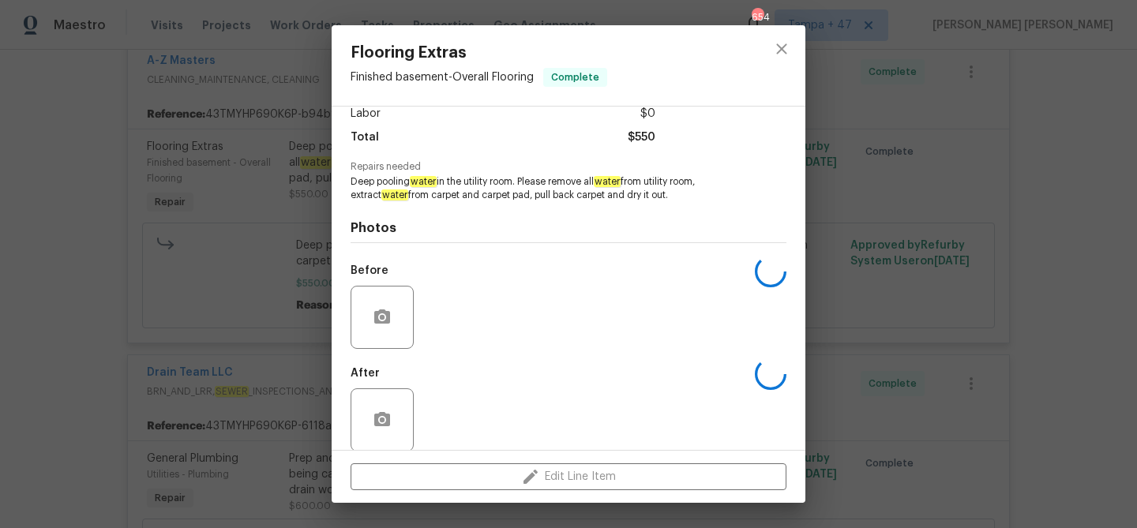
scroll to position [133, 0]
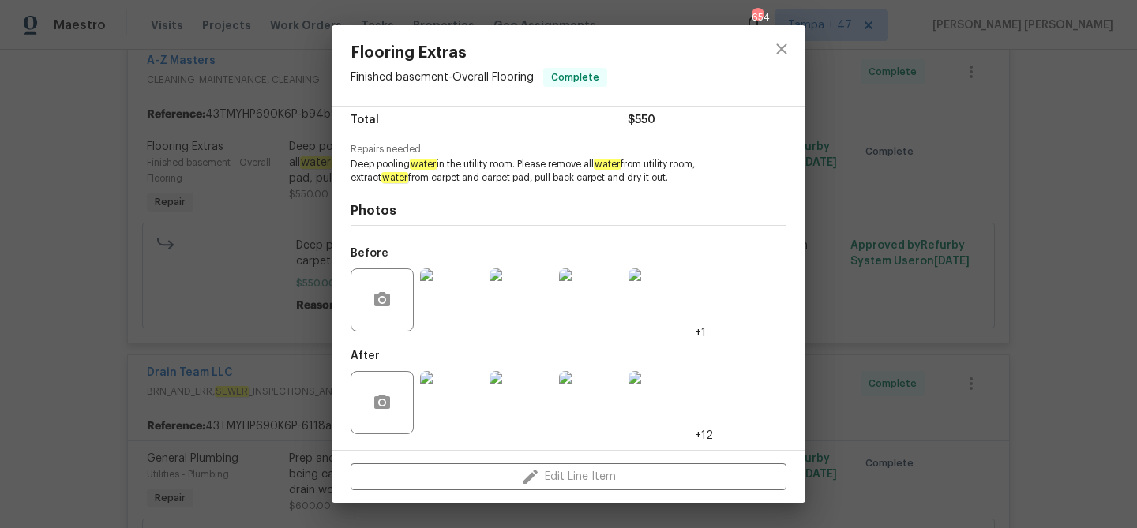
click at [459, 287] on img at bounding box center [451, 299] width 63 height 63
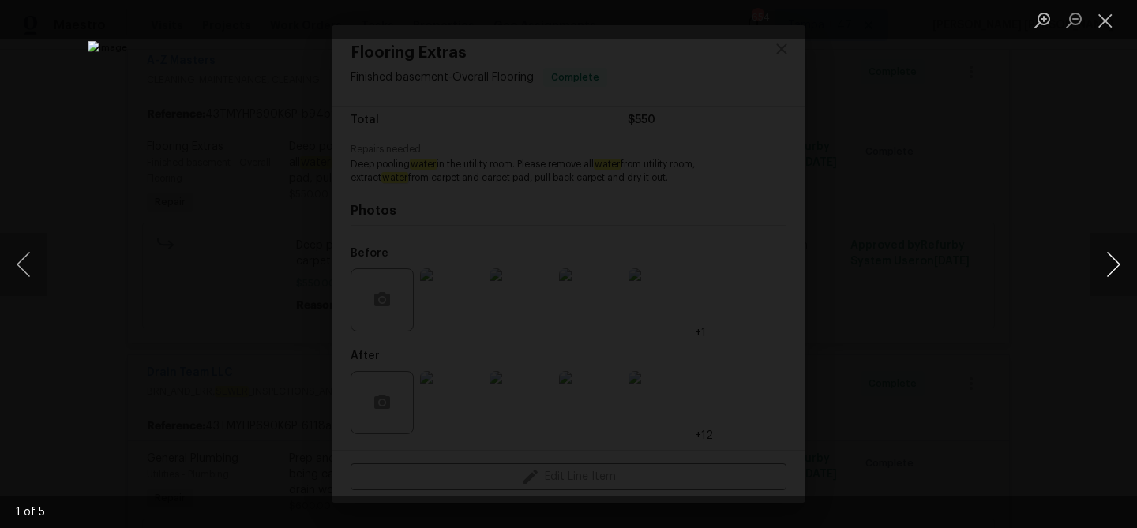
click at [1127, 260] on button "Next image" at bounding box center [1113, 264] width 47 height 63
click at [1086, 314] on div "Lightbox" at bounding box center [568, 264] width 1137 height 528
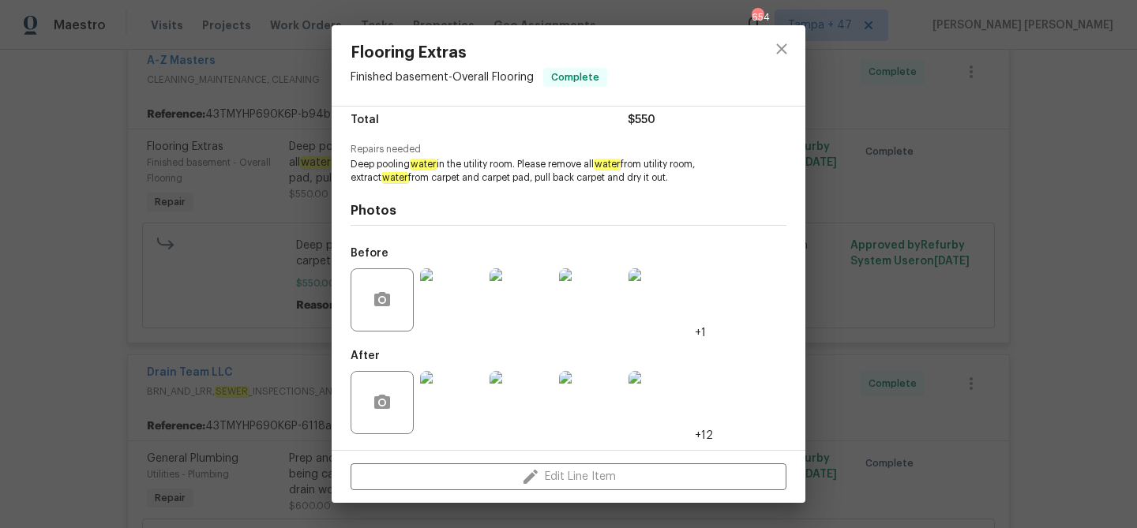
click at [935, 225] on div "Flooring Extras Finished basement - Overall Flooring Complete Vendor A-Z Master…" at bounding box center [568, 264] width 1137 height 528
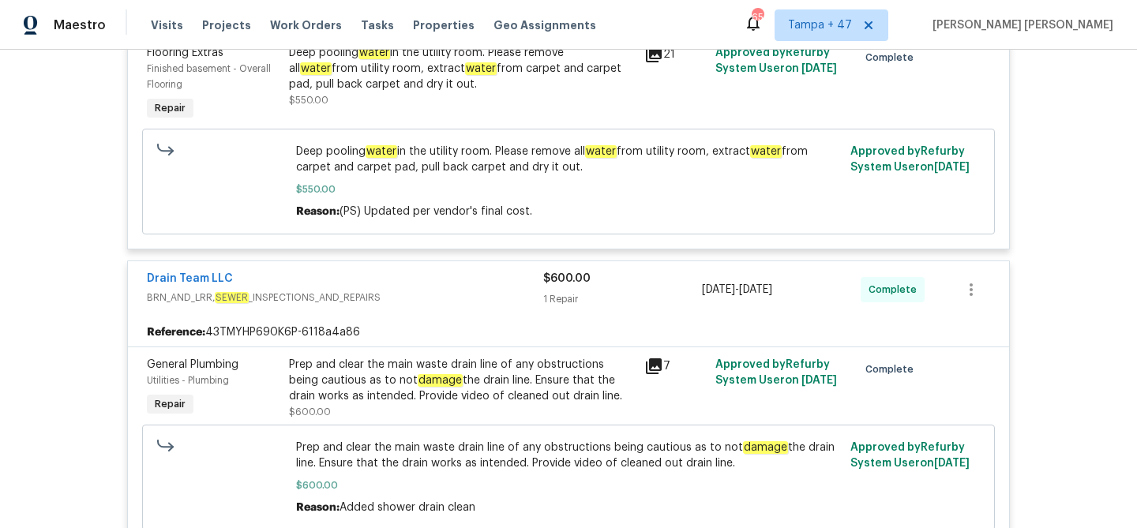
scroll to position [882, 0]
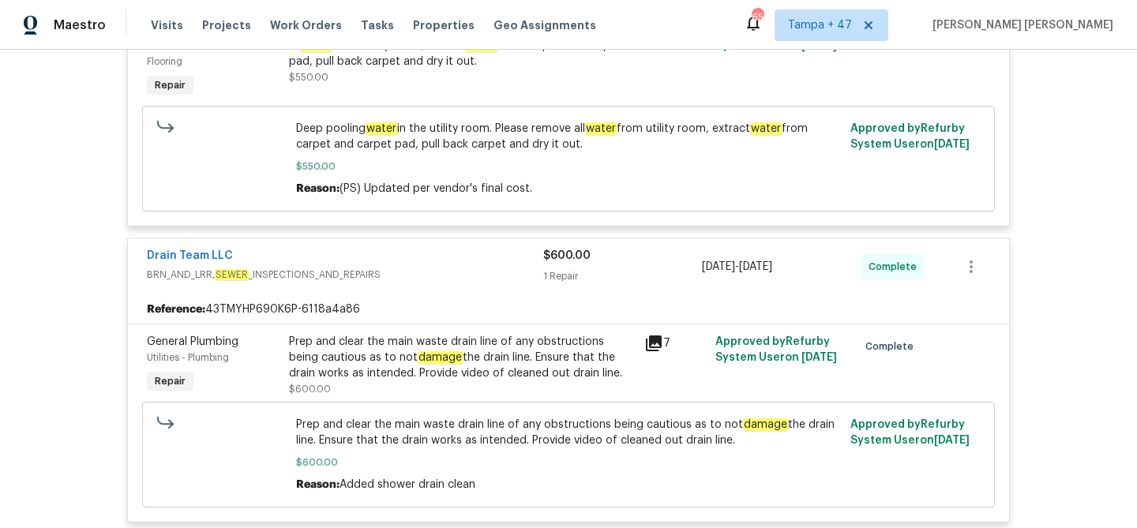
click at [444, 406] on div "Prep and clear the main waste drain line of any obstructions being cautious as …" at bounding box center [568, 455] width 853 height 106
click at [461, 384] on div "Prep and clear the main waste drain line of any obstructions being cautious as …" at bounding box center [462, 365] width 346 height 63
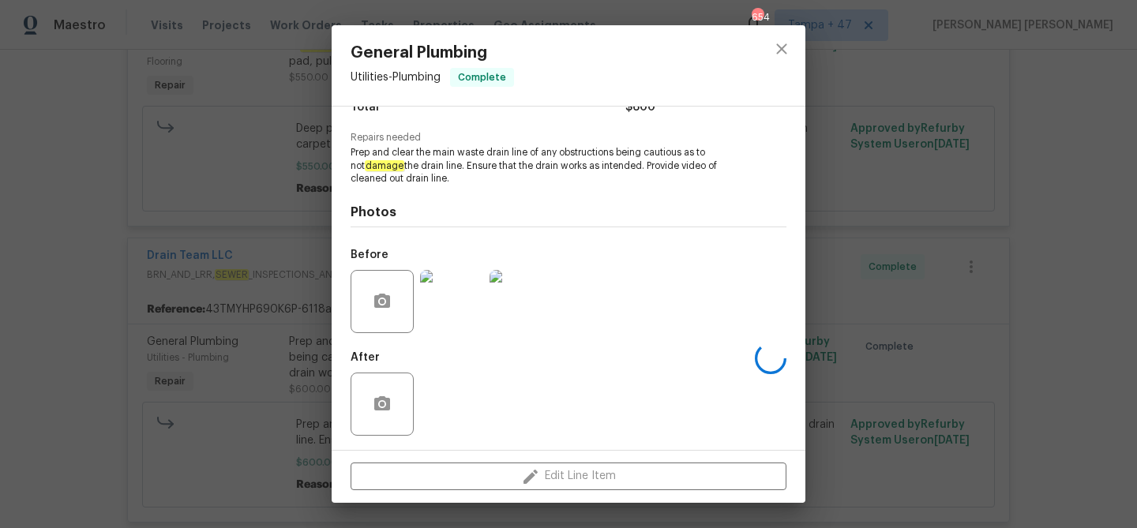
scroll to position [146, 0]
click at [437, 304] on img at bounding box center [451, 299] width 63 height 63
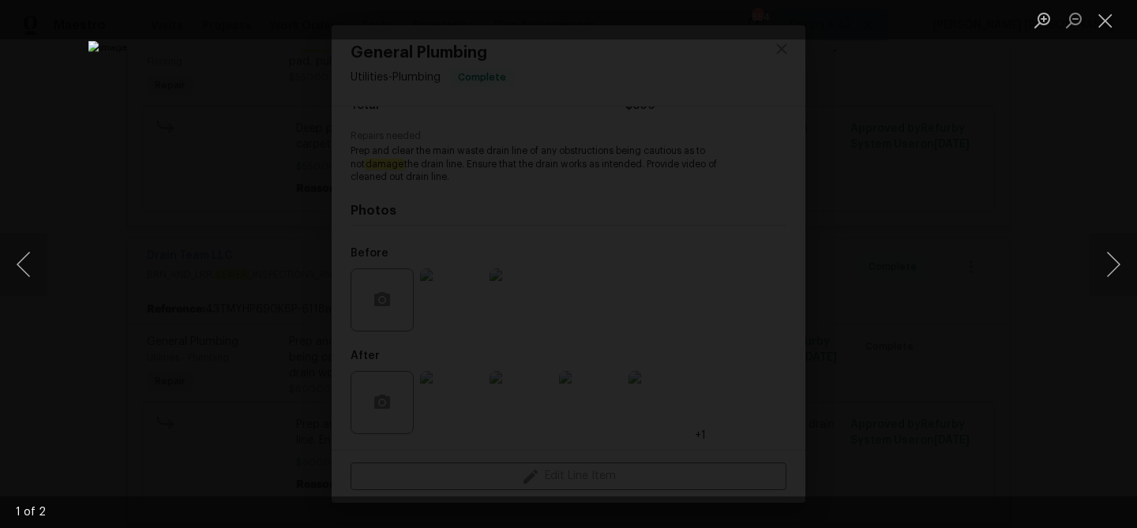
click at [903, 284] on div "Lightbox" at bounding box center [568, 264] width 1137 height 528
click at [903, 284] on img "Lightbox" at bounding box center [568, 264] width 961 height 446
click at [1007, 194] on div "Lightbox" at bounding box center [568, 264] width 1137 height 528
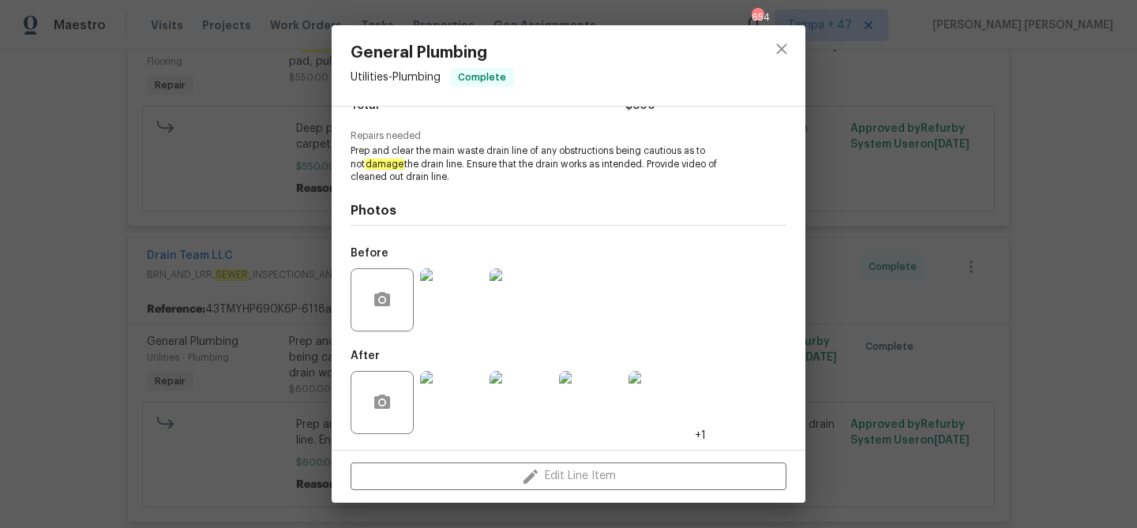
click at [1007, 194] on div "General Plumbing Utilities - Plumbing Complete Vendor Drain Team LLC Account Ca…" at bounding box center [568, 264] width 1137 height 528
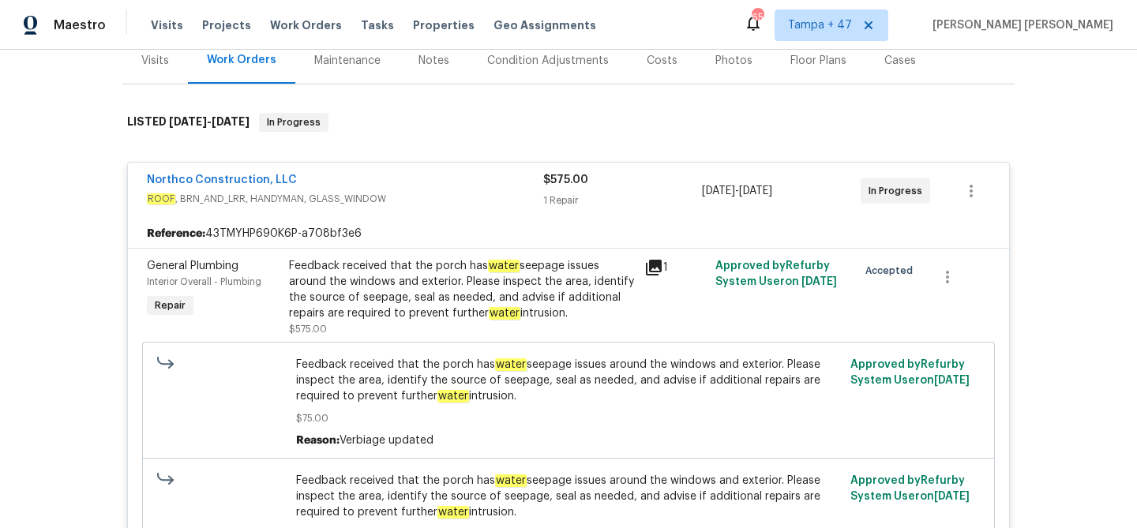
scroll to position [160, 0]
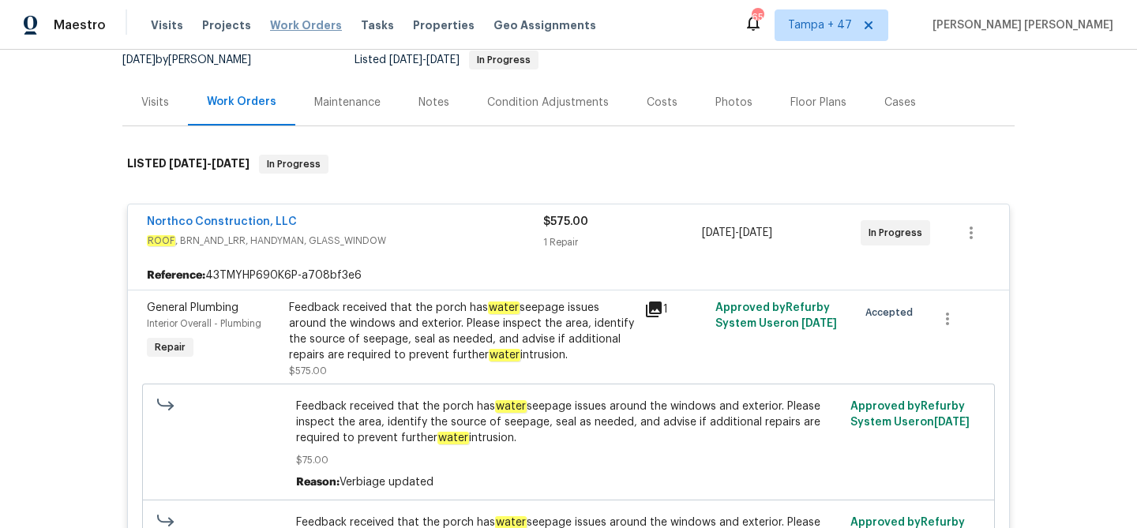
click at [305, 29] on span "Work Orders" at bounding box center [306, 25] width 72 height 16
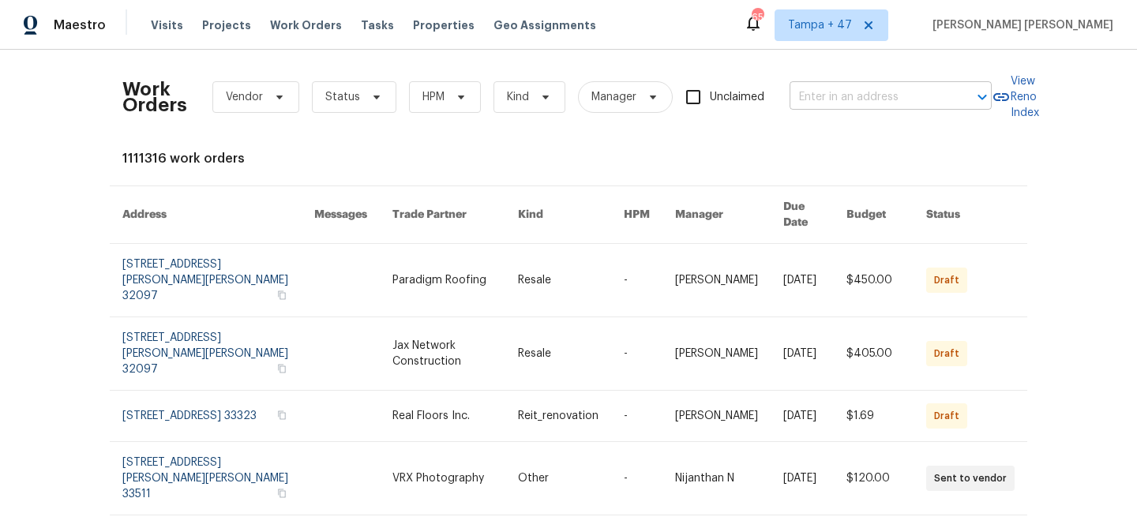
click at [919, 103] on input "text" at bounding box center [868, 97] width 158 height 24
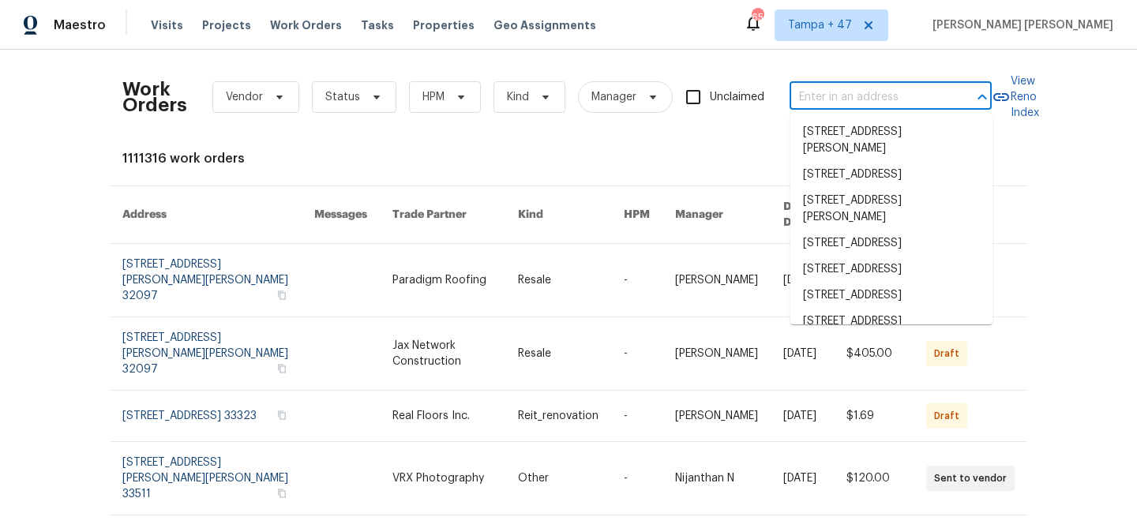
paste input "8637 Huddersfield Way, Bristow, VA 20136"
type input "8637 Huddersfield Way, Bristow, VA 20136"
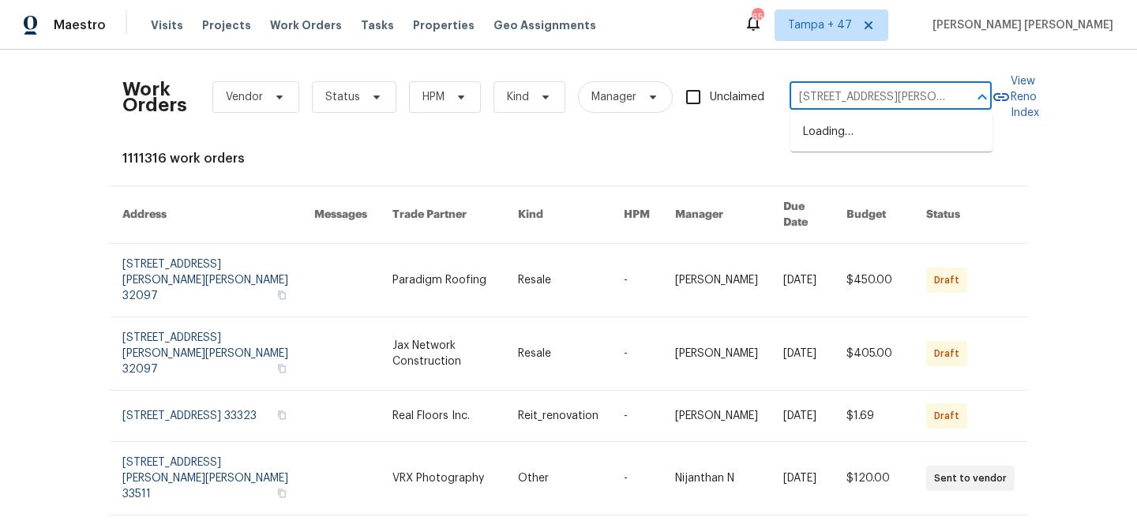
scroll to position [0, 68]
click at [913, 137] on li "8637 Huddersfield Way, Bristow, VA 20136" at bounding box center [891, 140] width 202 height 43
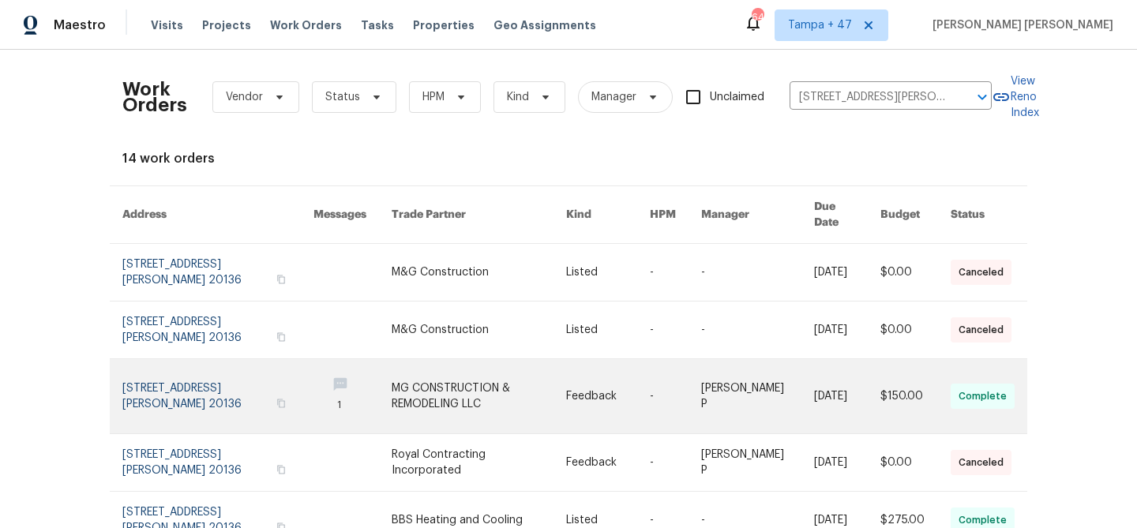
click at [832, 381] on link at bounding box center [847, 396] width 66 height 74
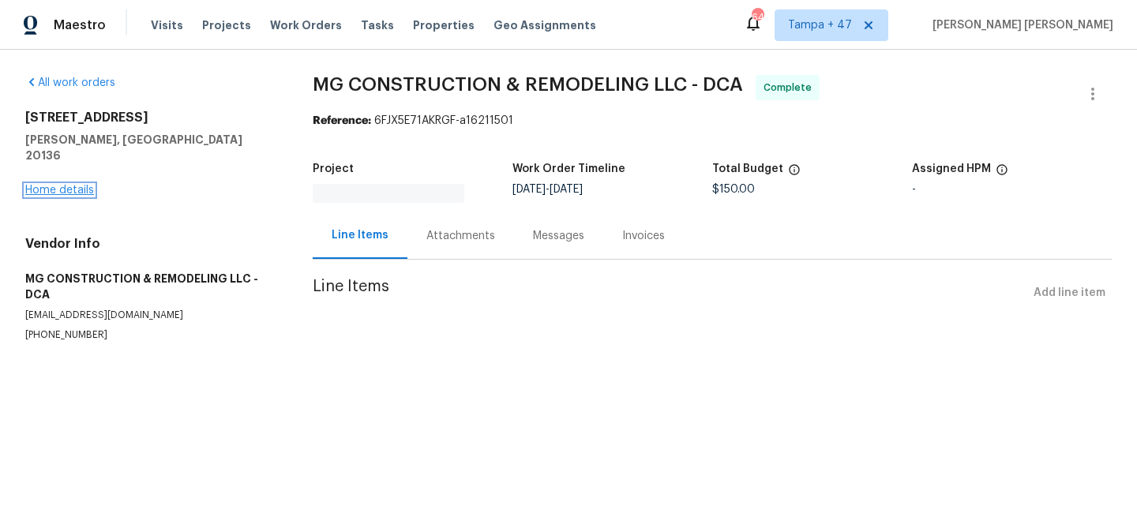
click at [62, 185] on link "Home details" at bounding box center [59, 190] width 69 height 11
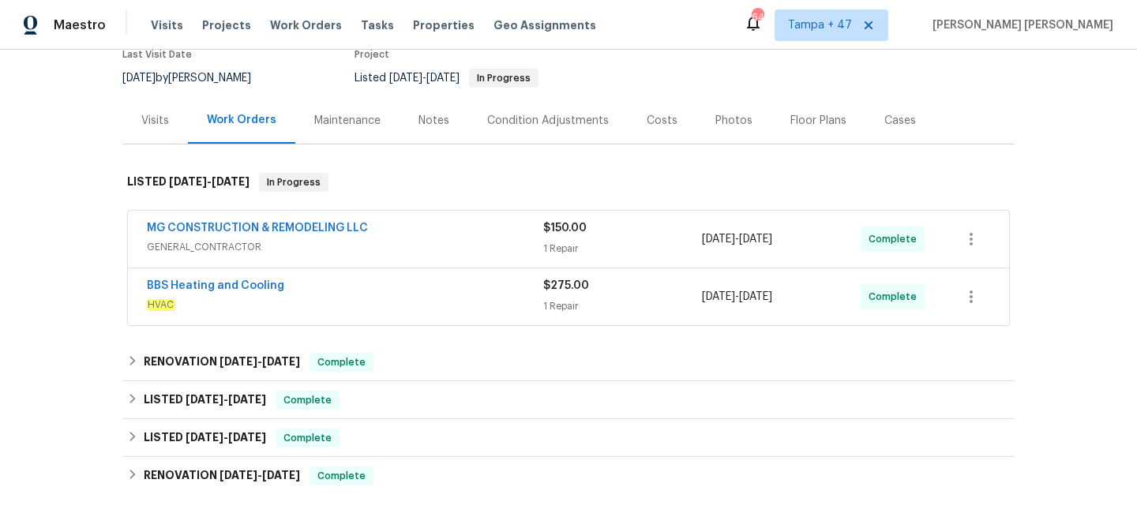
scroll to position [253, 0]
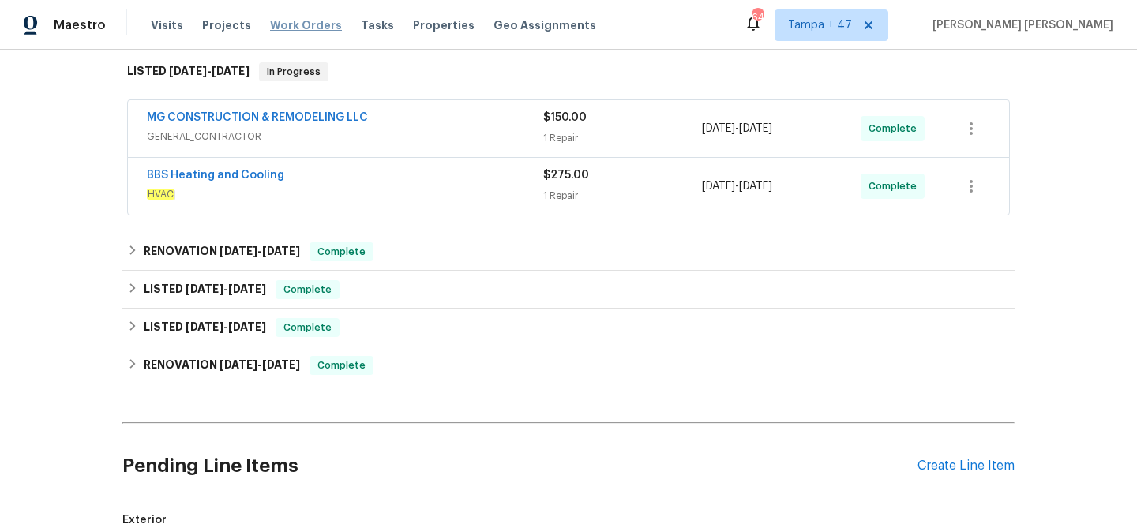
click at [300, 22] on span "Work Orders" at bounding box center [306, 25] width 72 height 16
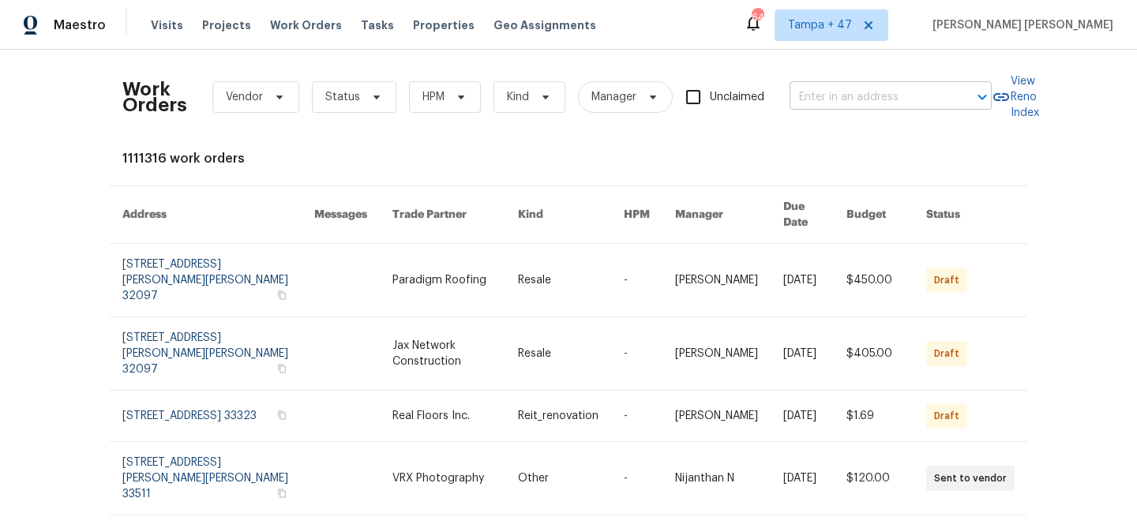
click at [886, 103] on input "text" at bounding box center [868, 97] width 158 height 24
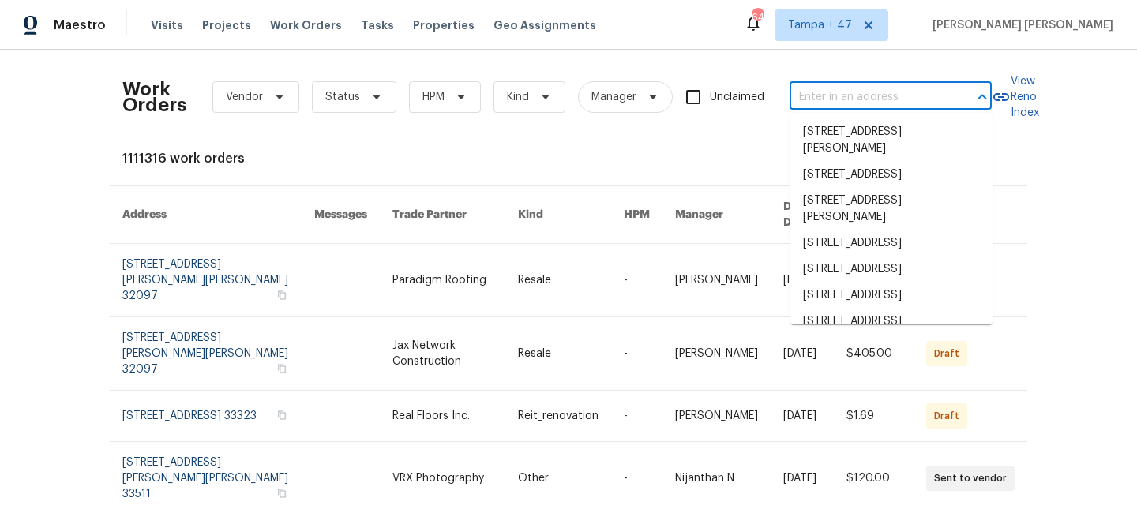
paste input "8637 Huddersfield Way, Bristow, VA 20136"
type input "8637 Huddersfield Way, Bristow, VA 20136"
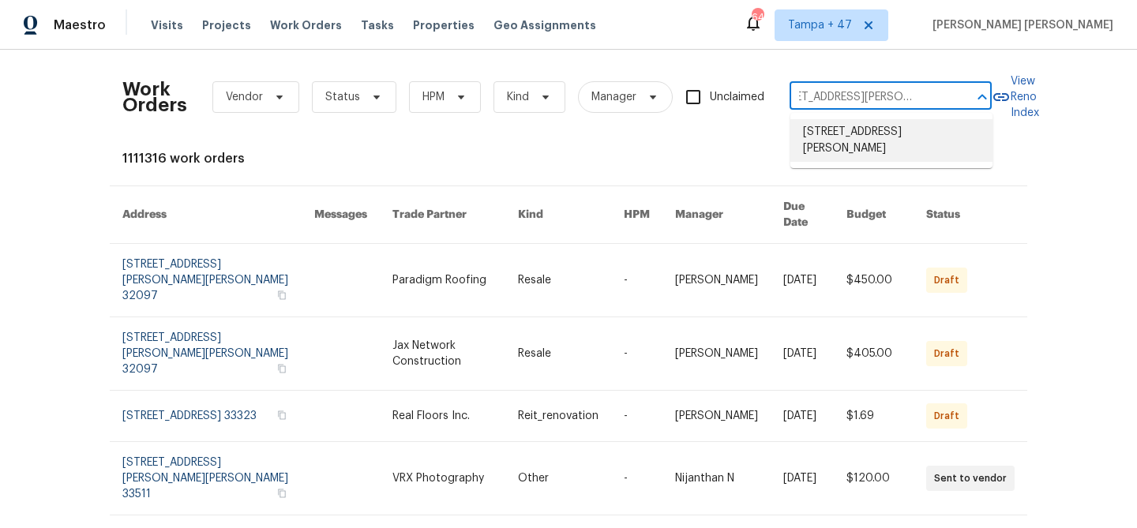
click at [885, 156] on li "8637 Huddersfield Way, Bristow, VA 20136" at bounding box center [891, 140] width 202 height 43
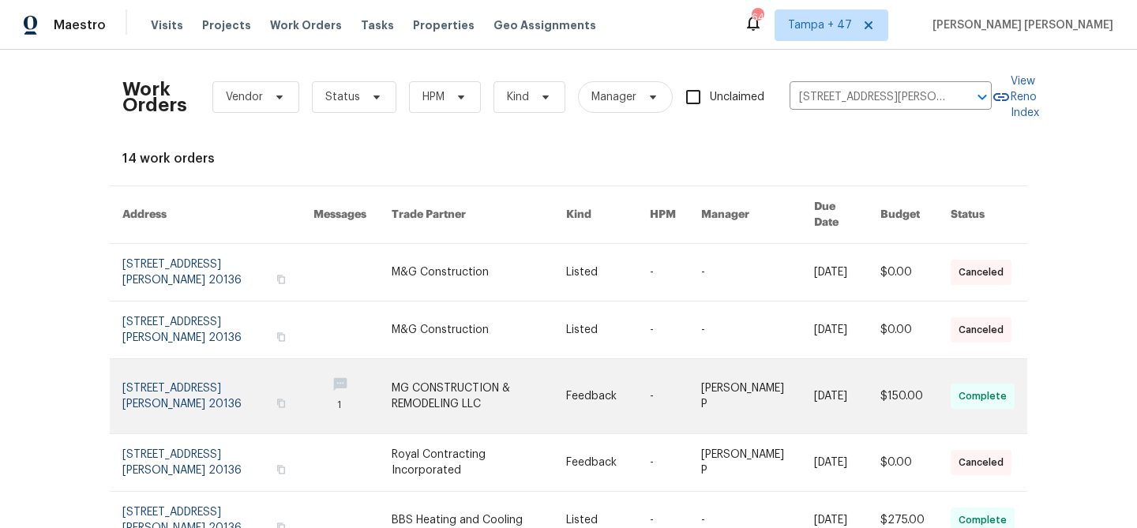
click at [823, 396] on link at bounding box center [847, 396] width 66 height 74
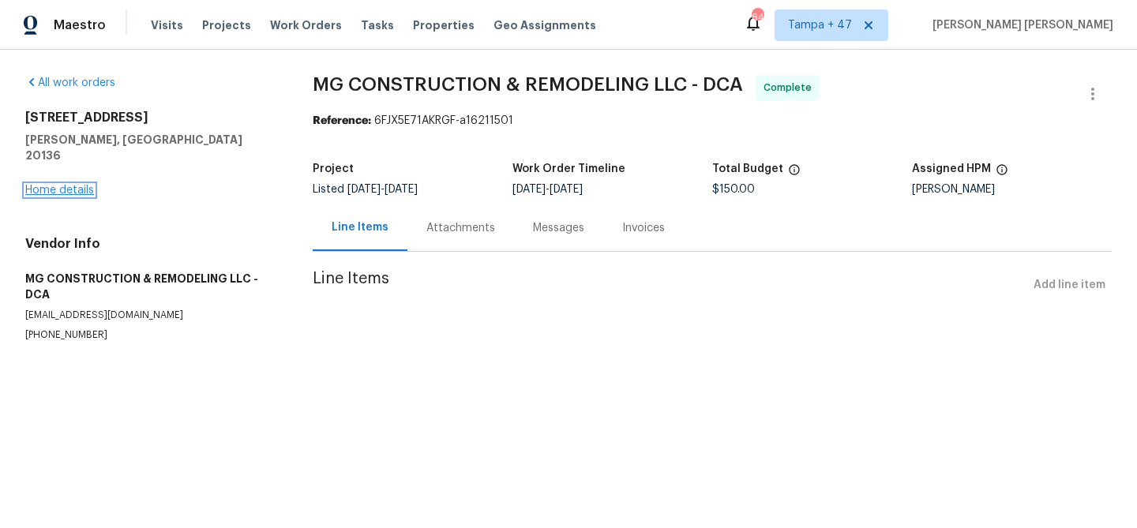
click at [66, 185] on link "Home details" at bounding box center [59, 190] width 69 height 11
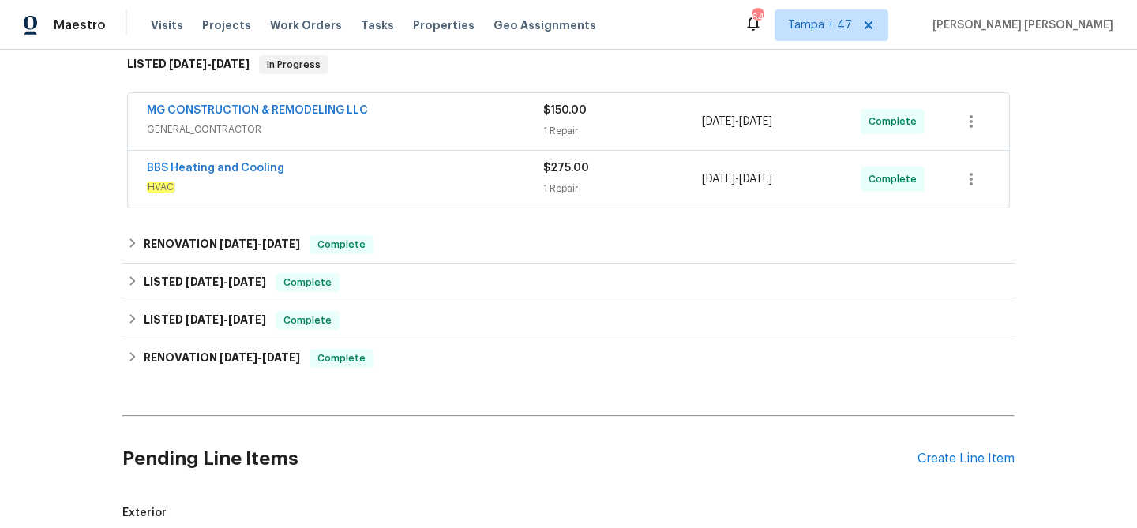
scroll to position [300, 0]
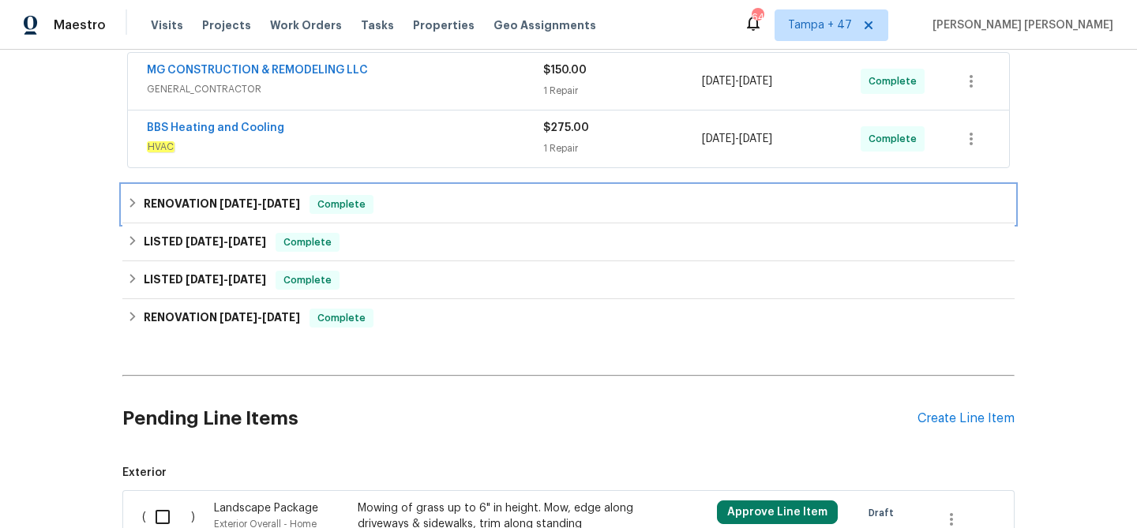
click at [386, 208] on div "RENOVATION 7/9/25 - 7/11/25 Complete" at bounding box center [568, 204] width 883 height 19
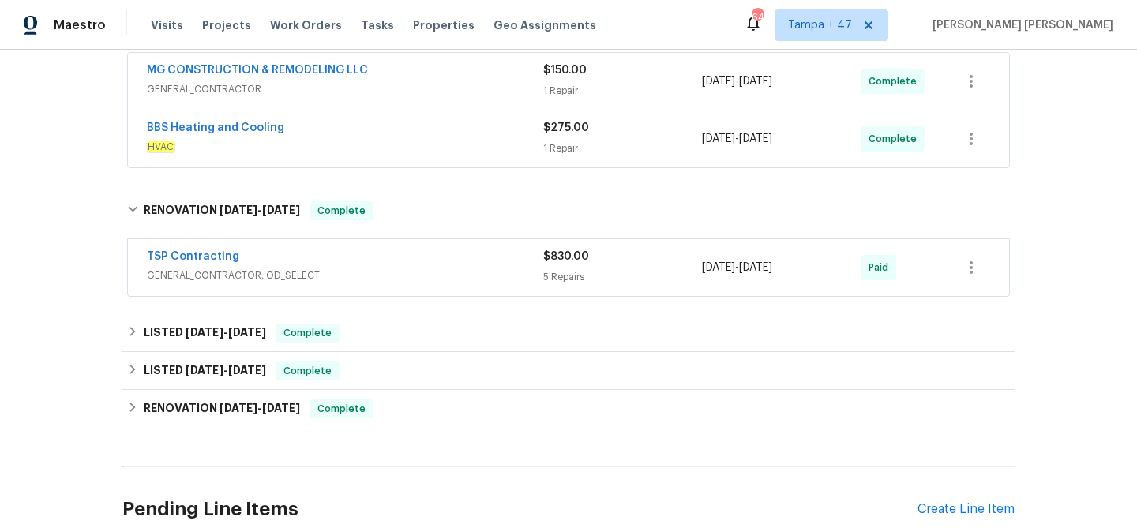
click at [426, 264] on div "TSP Contracting" at bounding box center [345, 258] width 396 height 19
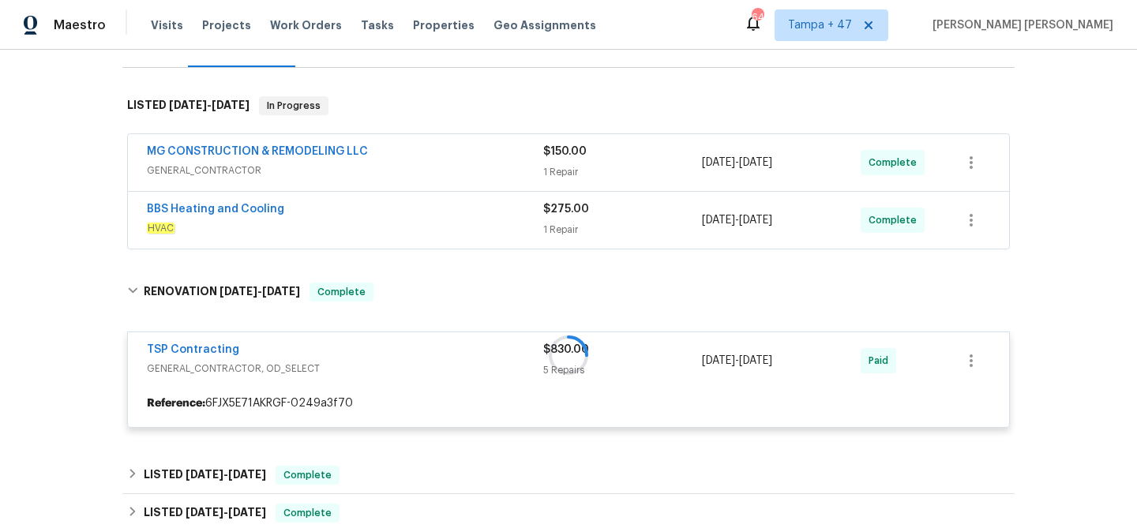
scroll to position [155, 0]
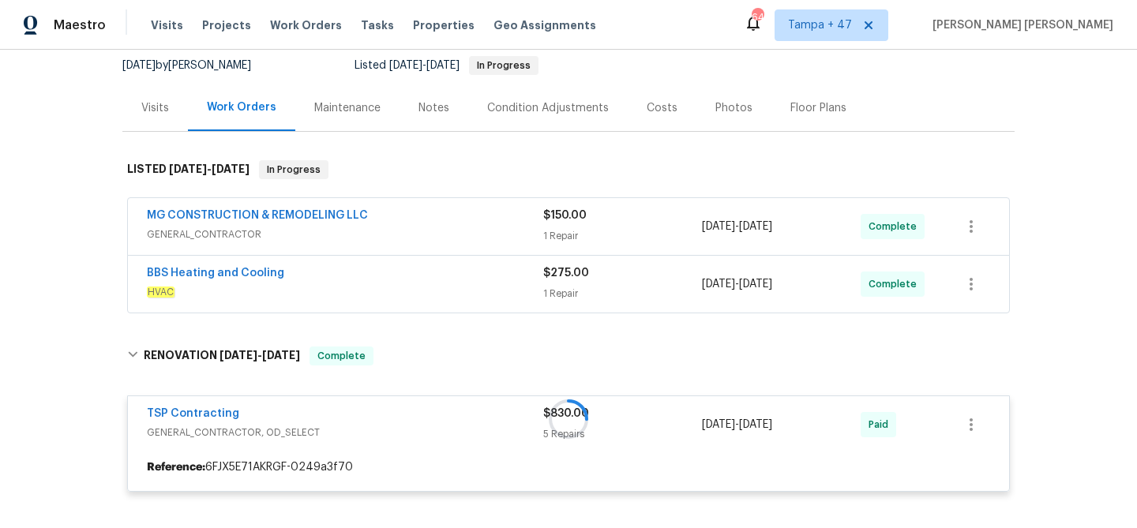
click at [448, 279] on div "BBS Heating and Cooling" at bounding box center [345, 274] width 396 height 19
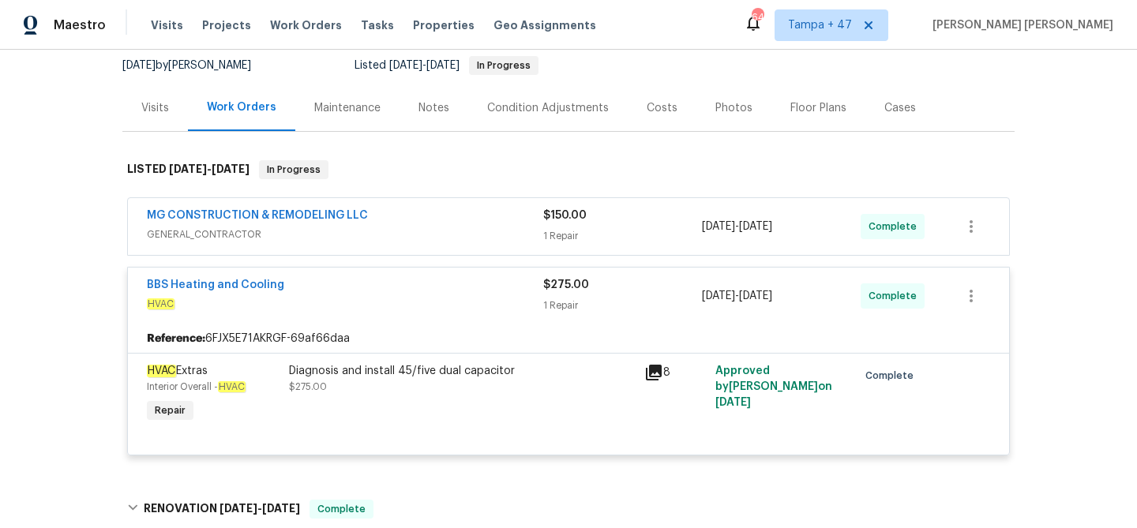
click at [486, 224] on div "MG CONSTRUCTION & REMODELING LLC" at bounding box center [345, 217] width 396 height 19
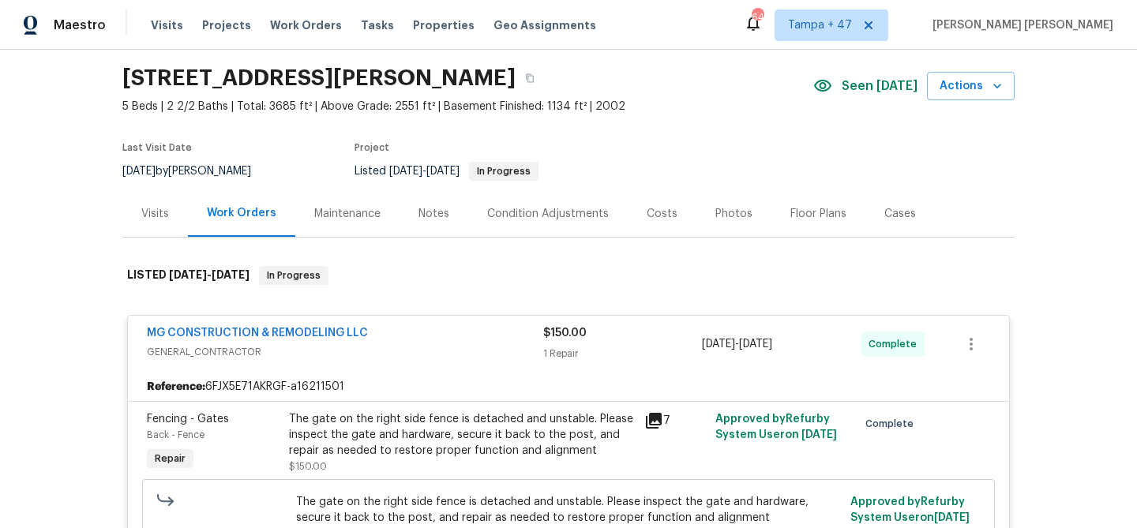
scroll to position [73, 0]
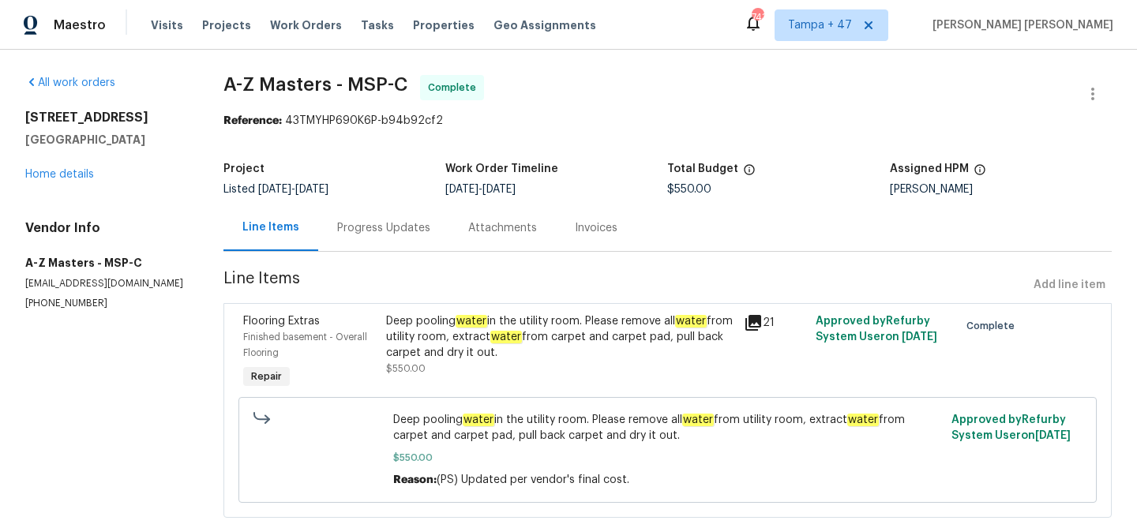
click at [377, 230] on div "Progress Updates" at bounding box center [383, 228] width 93 height 16
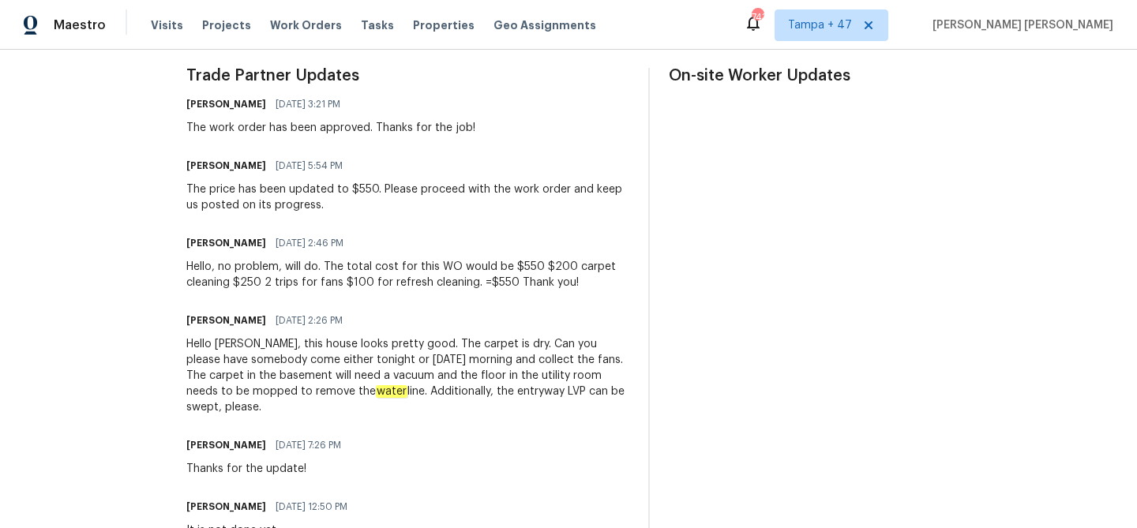
scroll to position [466, 0]
